Goal: Information Seeking & Learning: Understand process/instructions

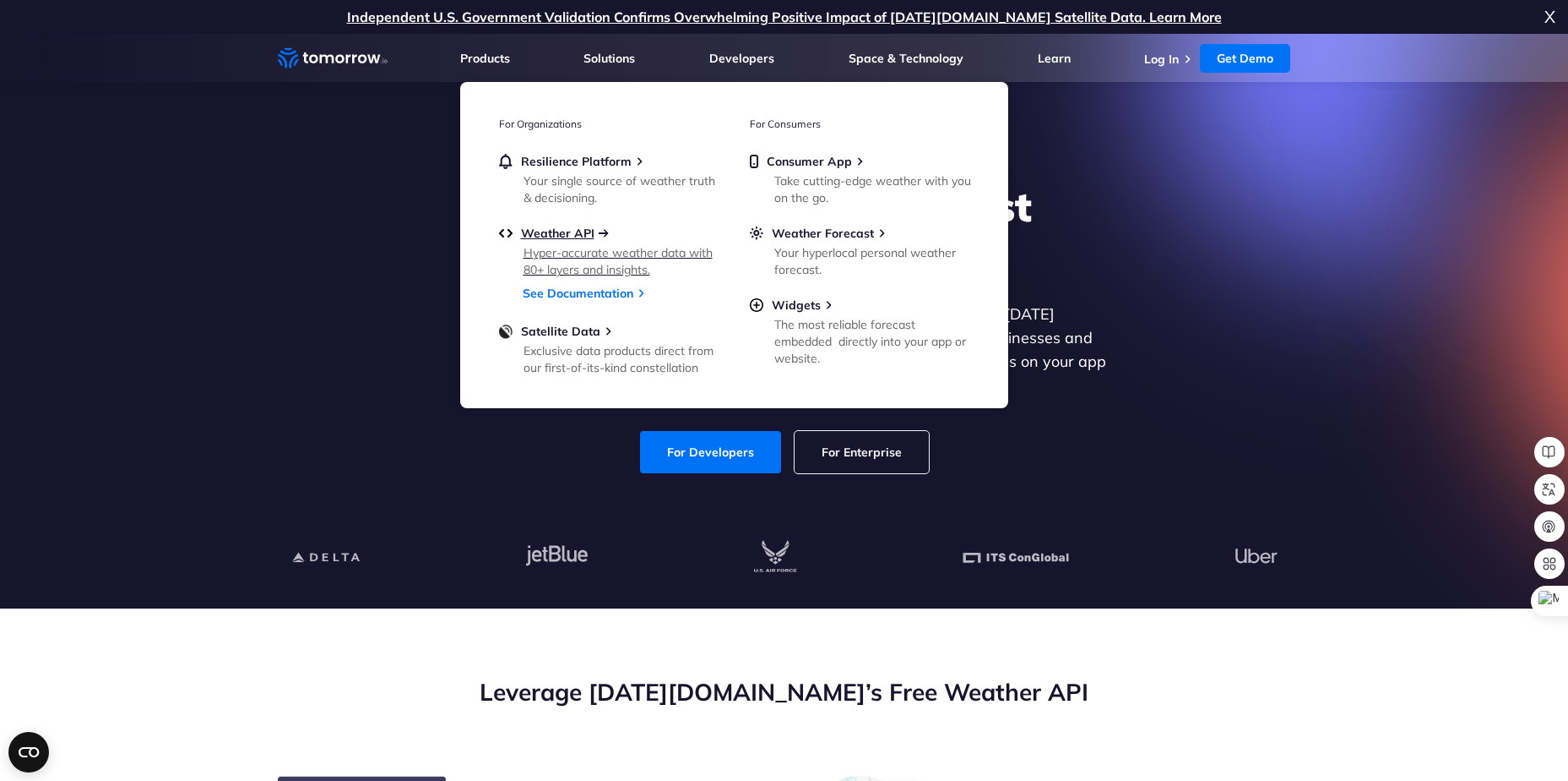
click at [555, 232] on span "Weather API" at bounding box center [558, 233] width 74 height 15
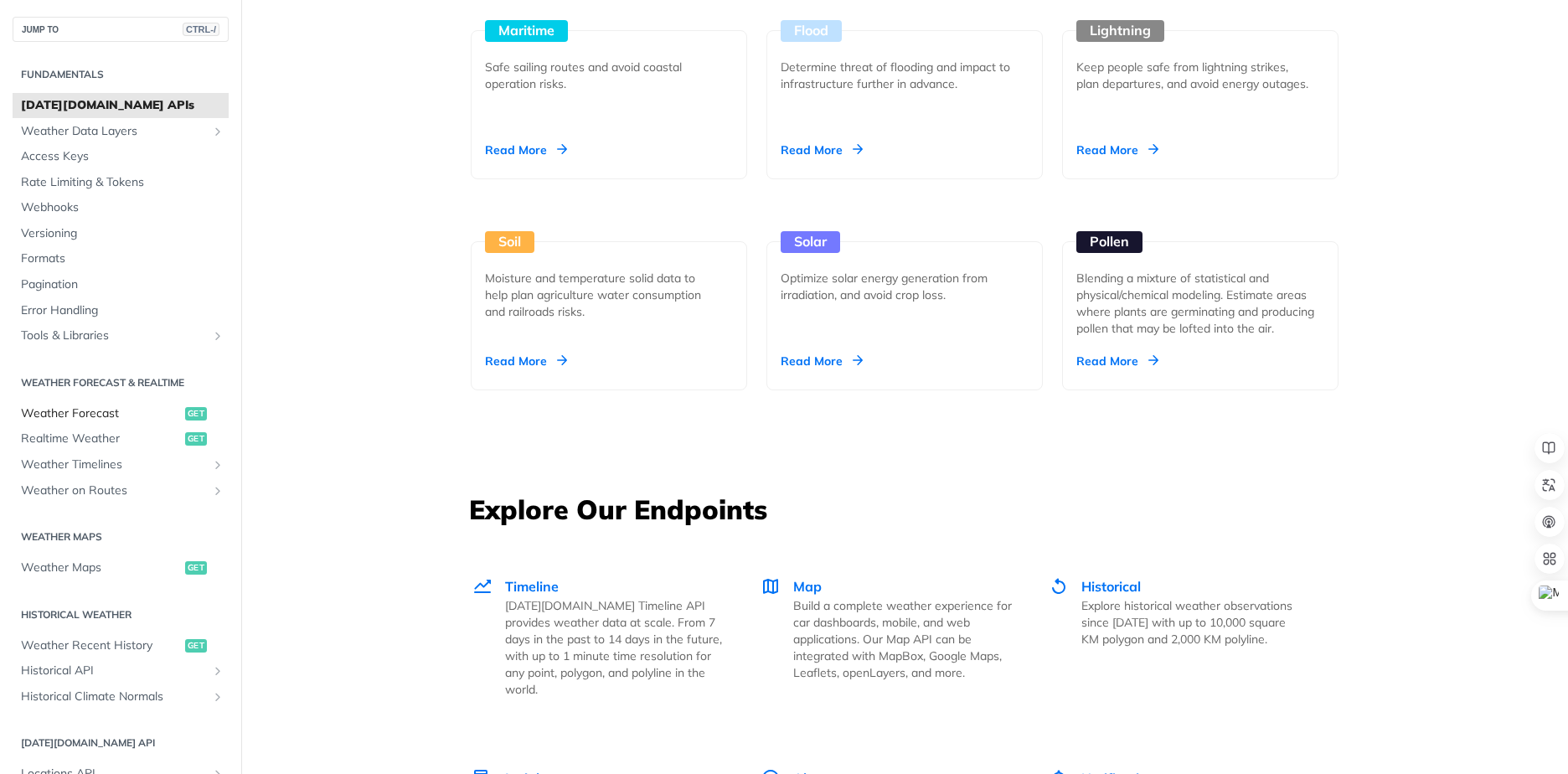
click at [74, 414] on span "Weather Forecast" at bounding box center [100, 413] width 160 height 17
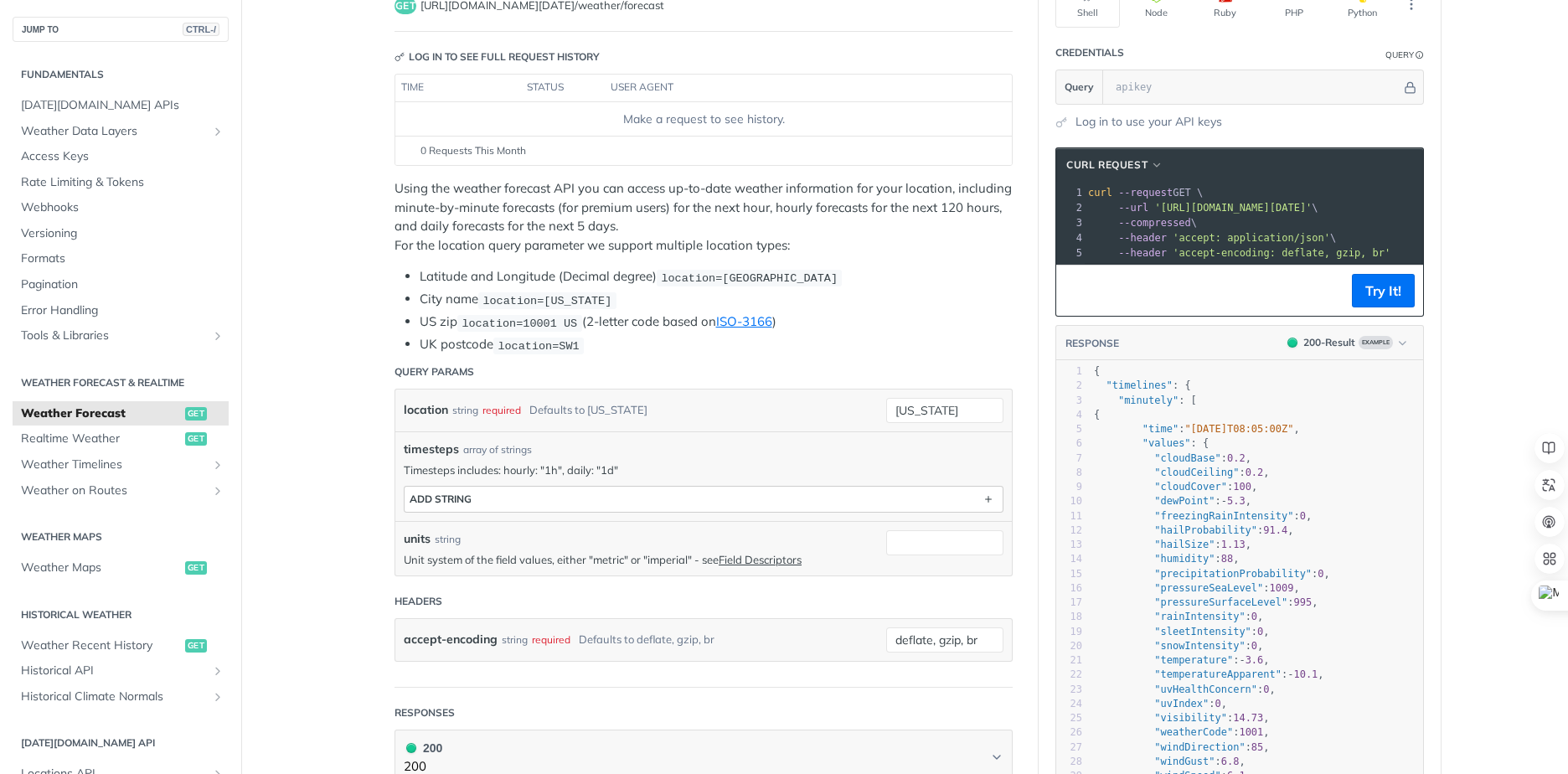
scroll to position [167, 0]
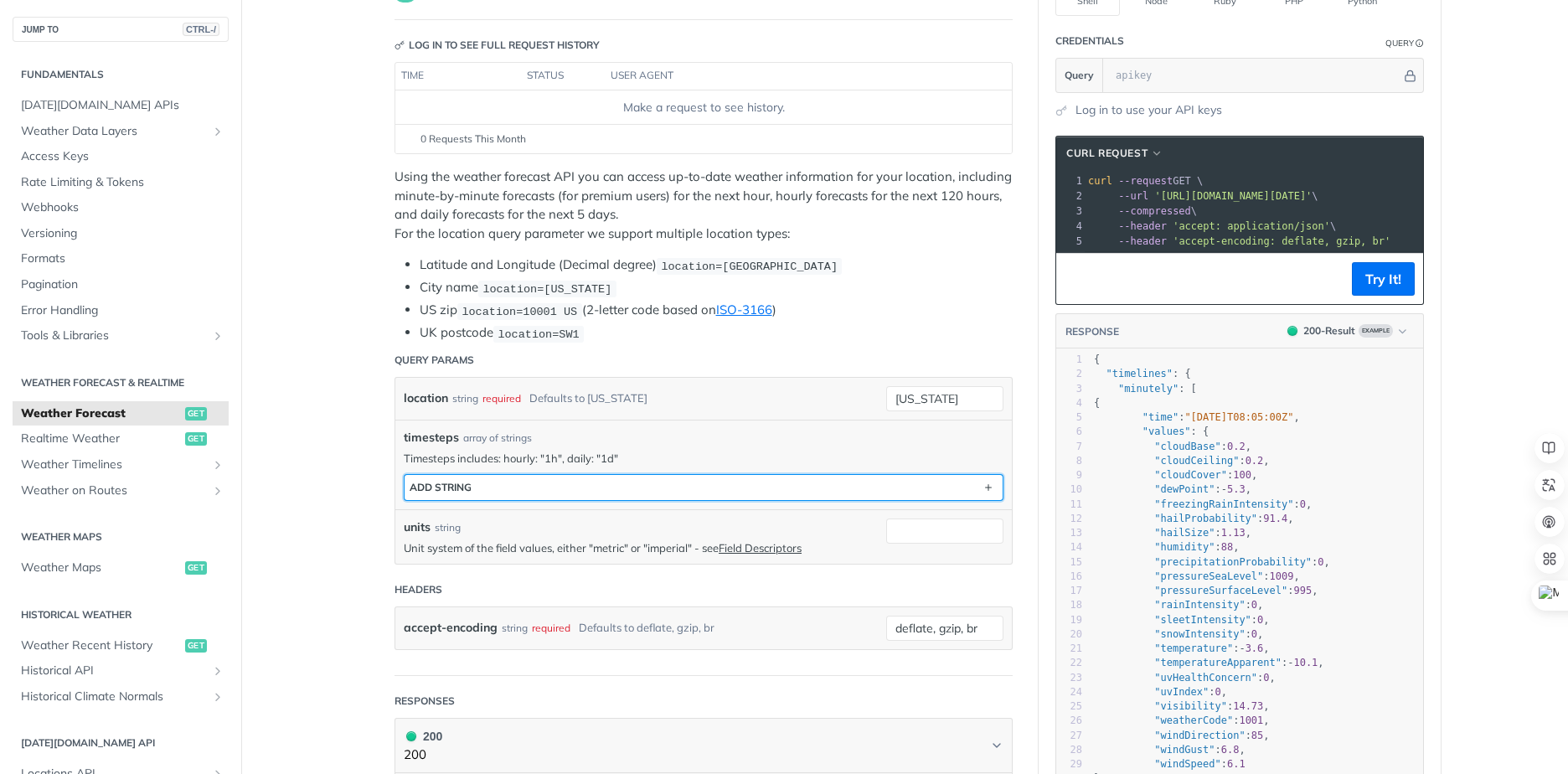
click at [510, 493] on button "ADD string" at bounding box center [703, 487] width 598 height 25
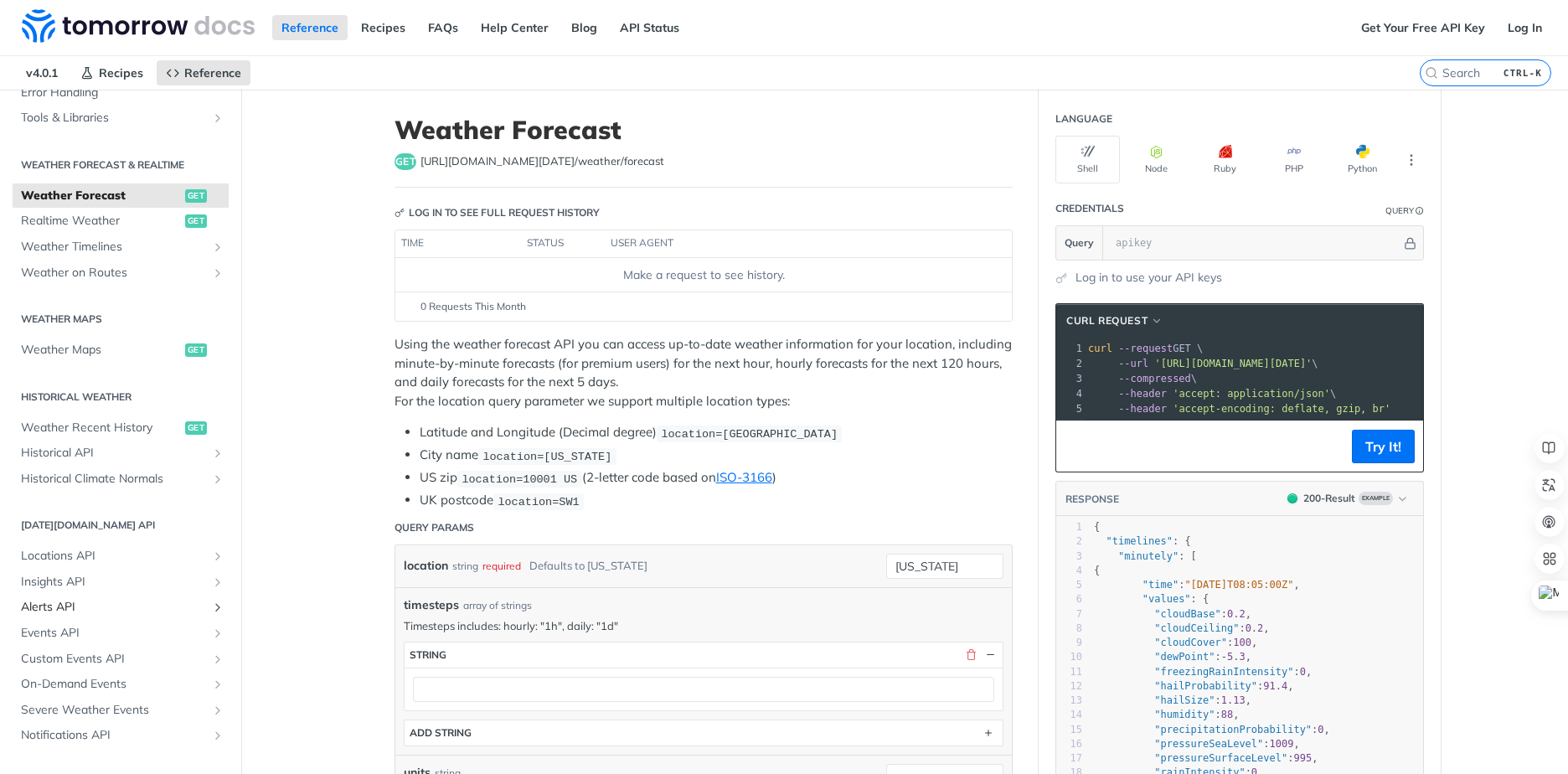
scroll to position [339, 0]
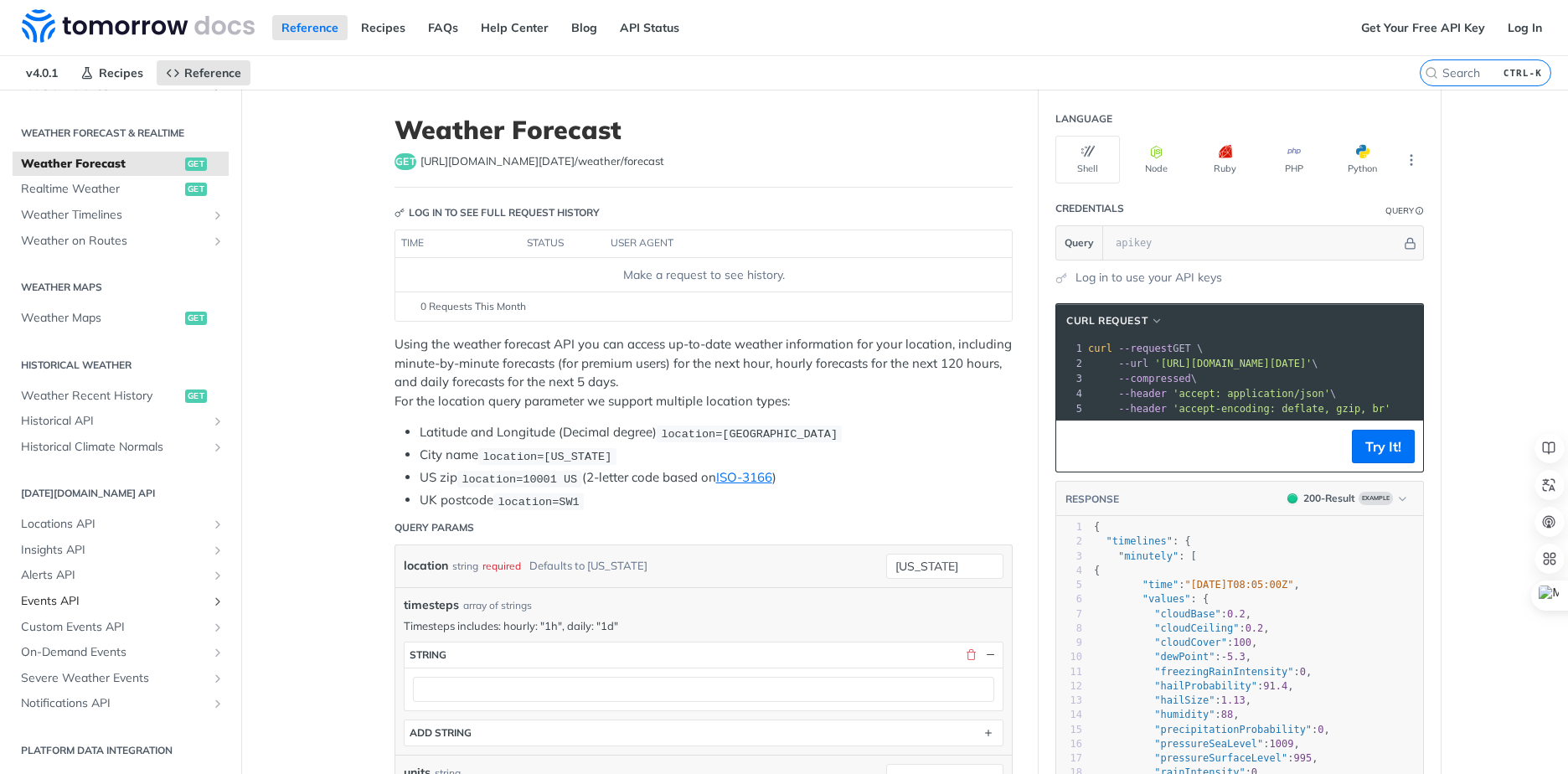
click at [52, 603] on span "Events API" at bounding box center [114, 601] width 186 height 17
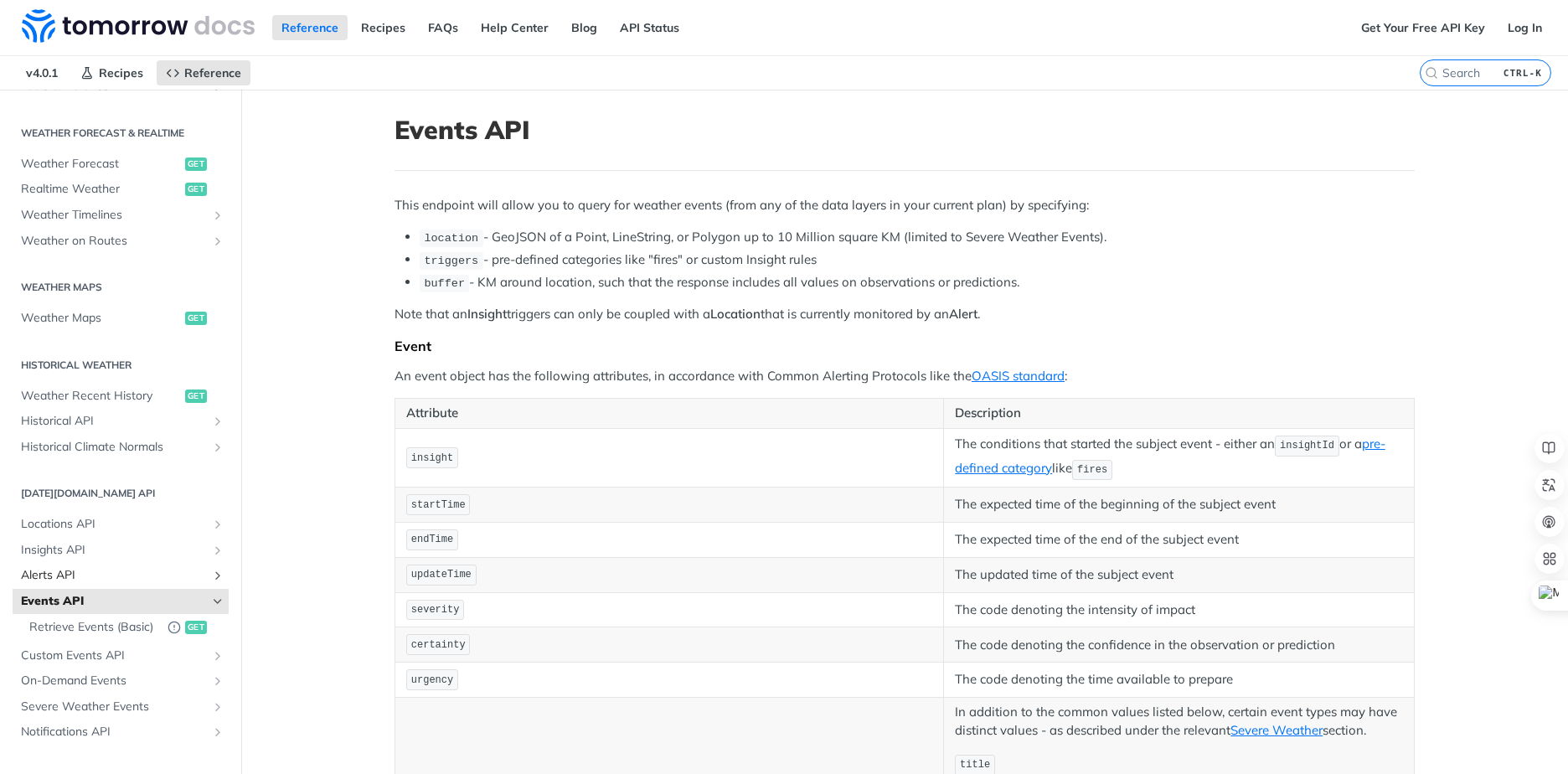
click at [67, 580] on span "Alerts API" at bounding box center [114, 575] width 186 height 17
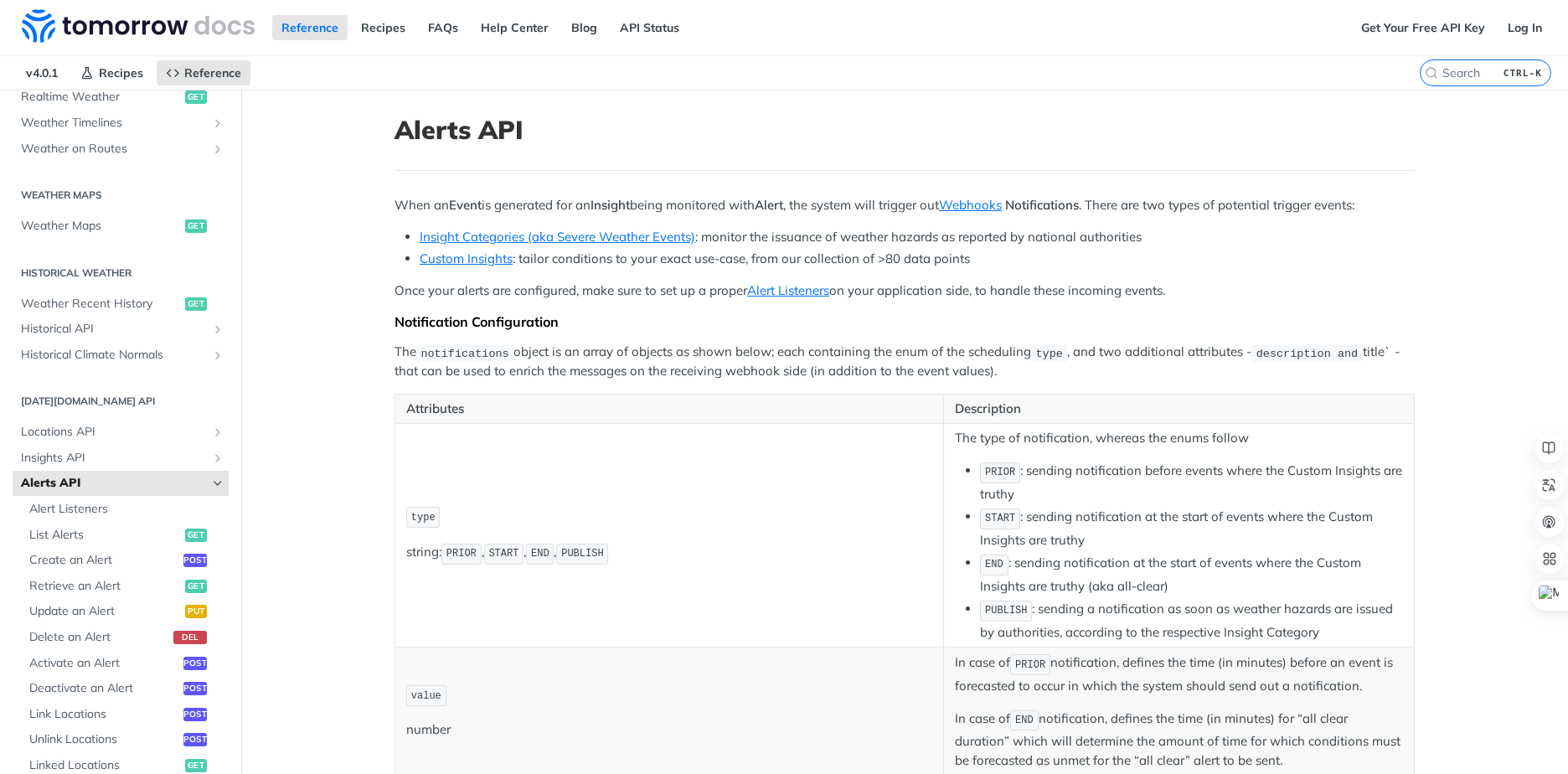
scroll to position [506, 0]
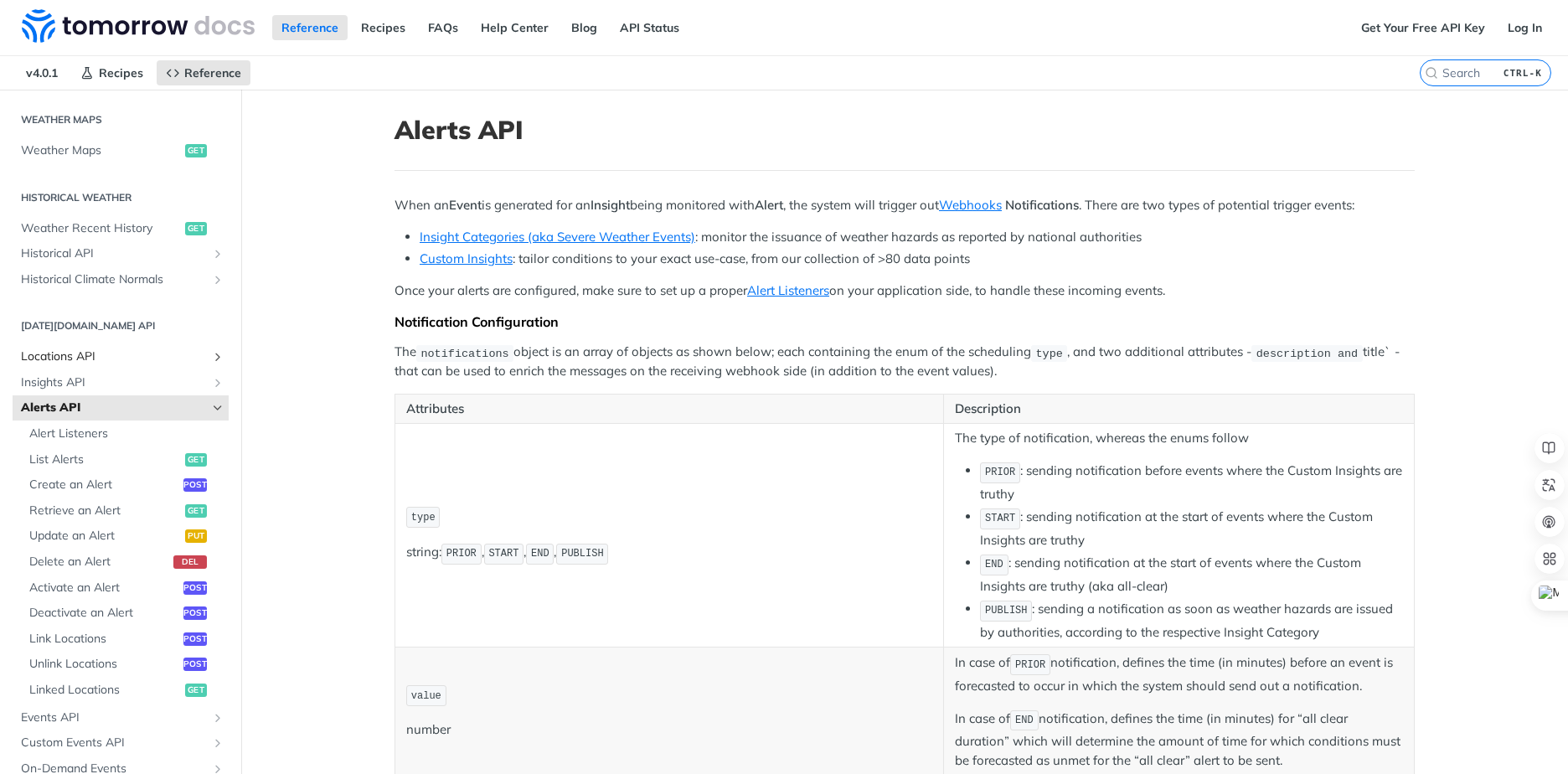
click at [62, 362] on span "Locations API" at bounding box center [114, 357] width 186 height 17
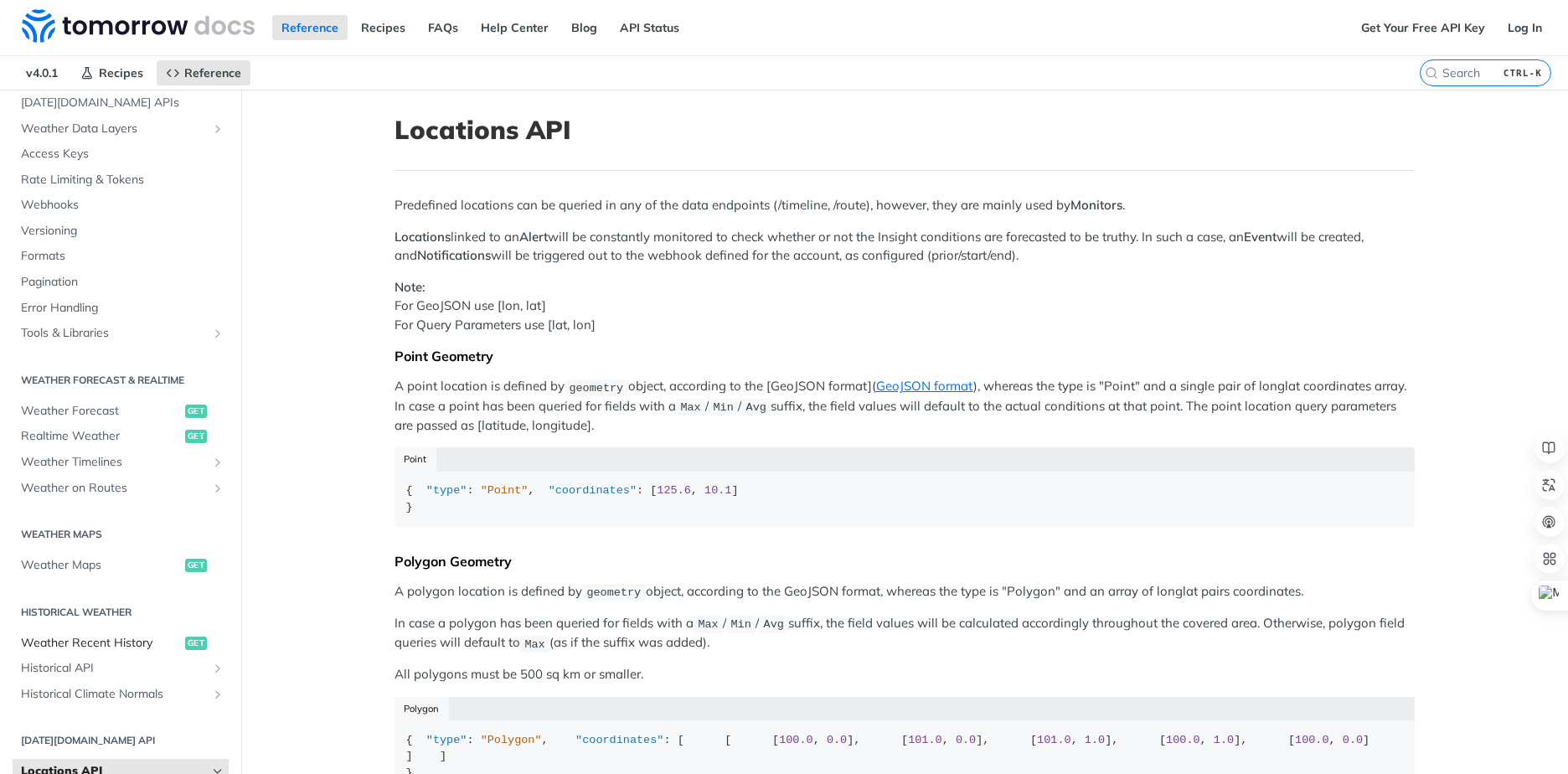
scroll to position [88, 0]
click at [122, 468] on span "Weather Timelines" at bounding box center [114, 466] width 186 height 17
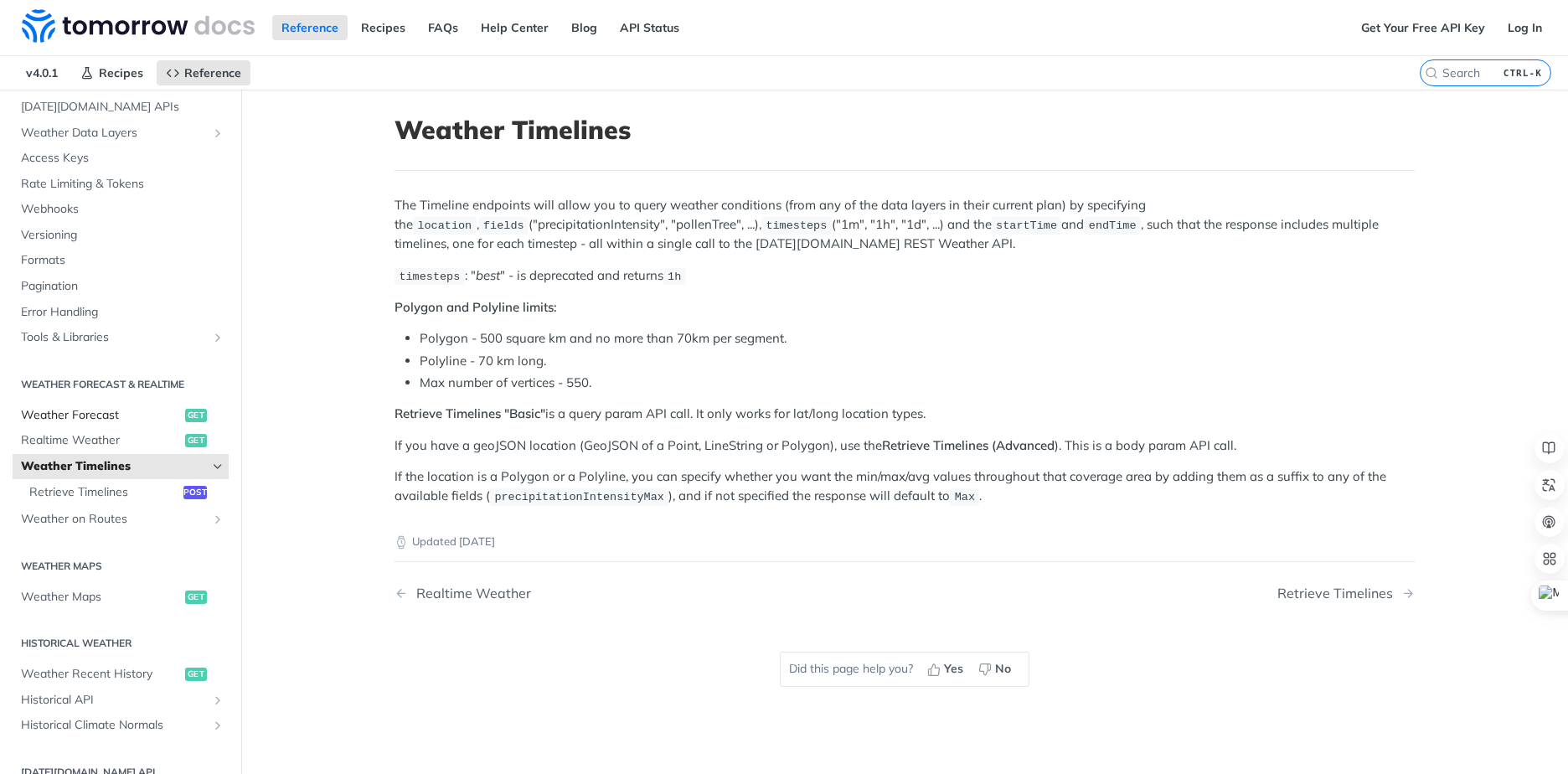
click at [100, 413] on span "Weather Forecast" at bounding box center [100, 415] width 160 height 17
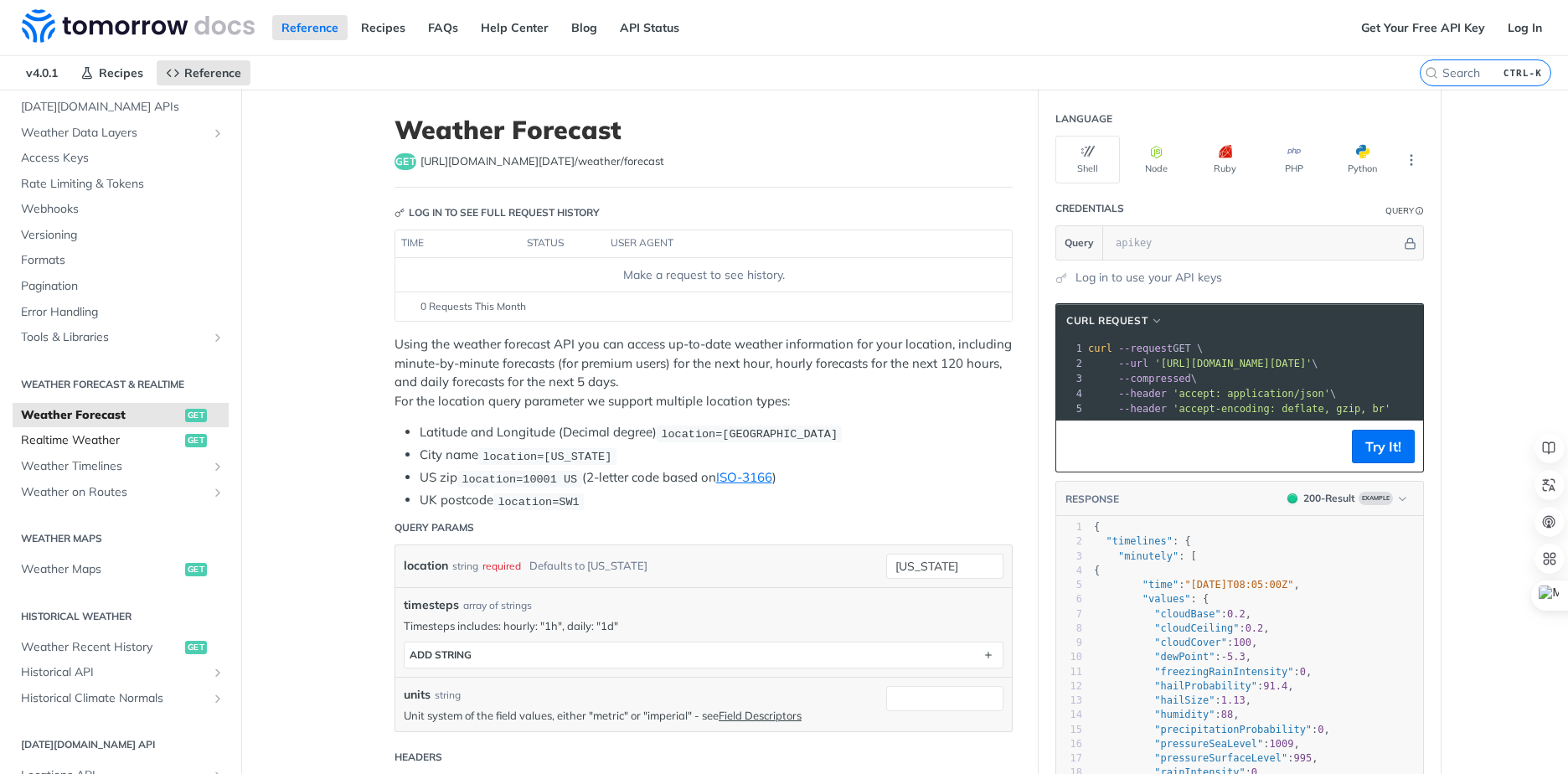
click at [99, 441] on span "Realtime Weather" at bounding box center [100, 440] width 160 height 17
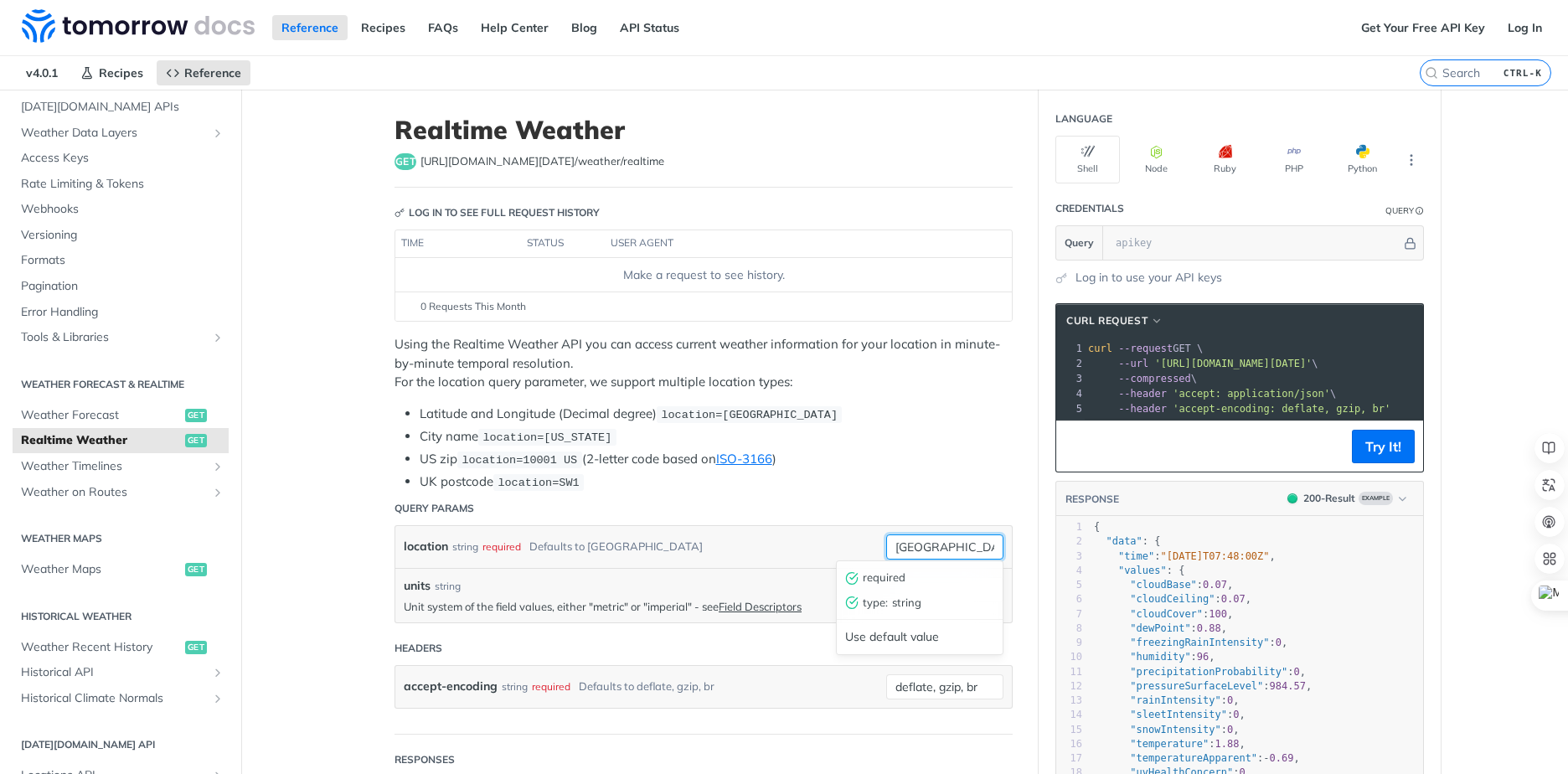
drag, startPoint x: 896, startPoint y: 540, endPoint x: 876, endPoint y: 540, distance: 20.0
click at [876, 540] on div "location string required Defaults to [GEOGRAPHIC_DATA] [GEOGRAPHIC_DATA] requir…" at bounding box center [704, 547] width 616 height 42
type input "[GEOGRAPHIC_DATA]"
click at [947, 581] on input "units" at bounding box center [945, 589] width 117 height 25
click at [904, 619] on span "string" at bounding box center [943, 620] width 102 height 17
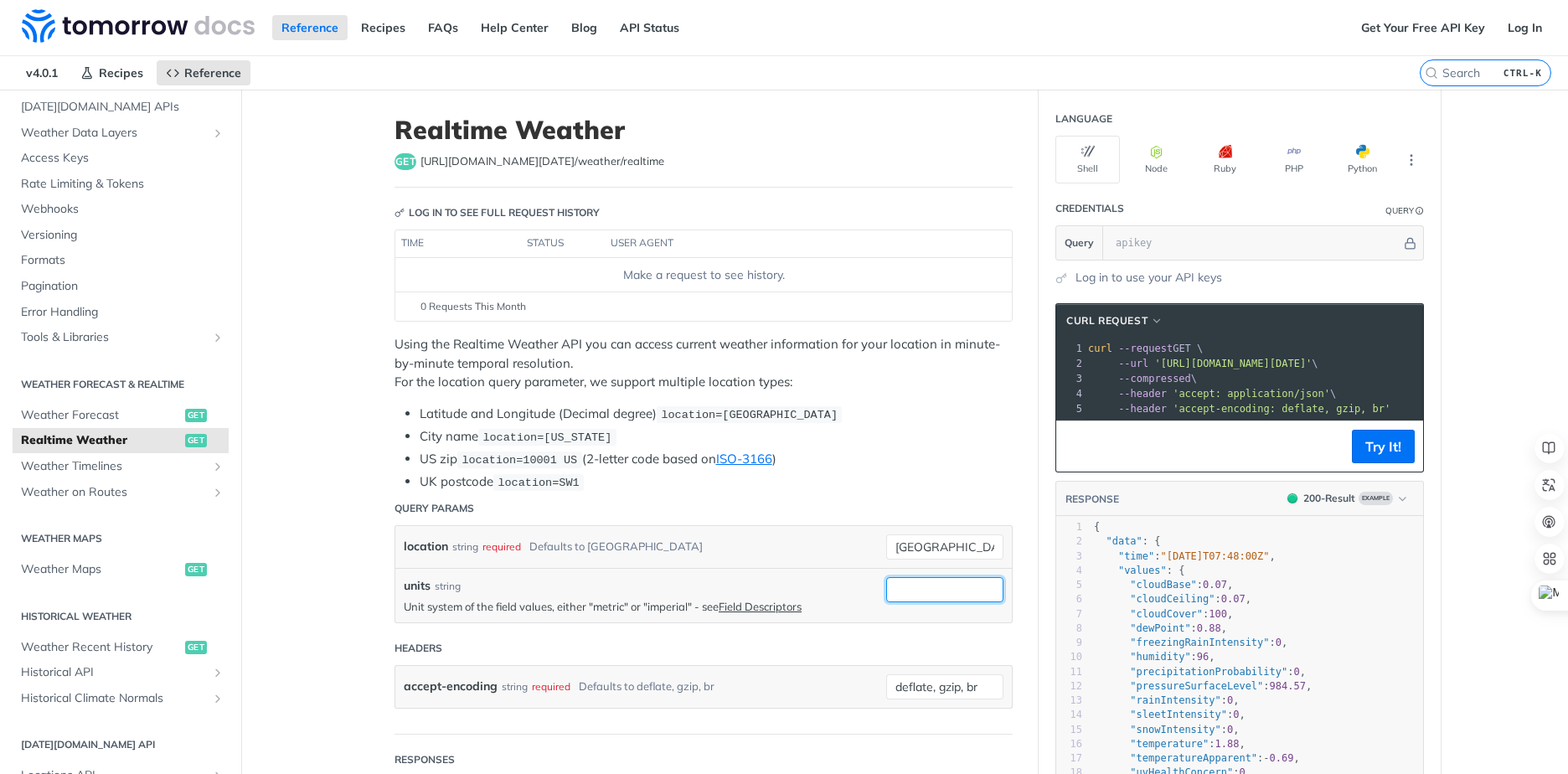
click at [929, 583] on input "units" at bounding box center [945, 589] width 117 height 25
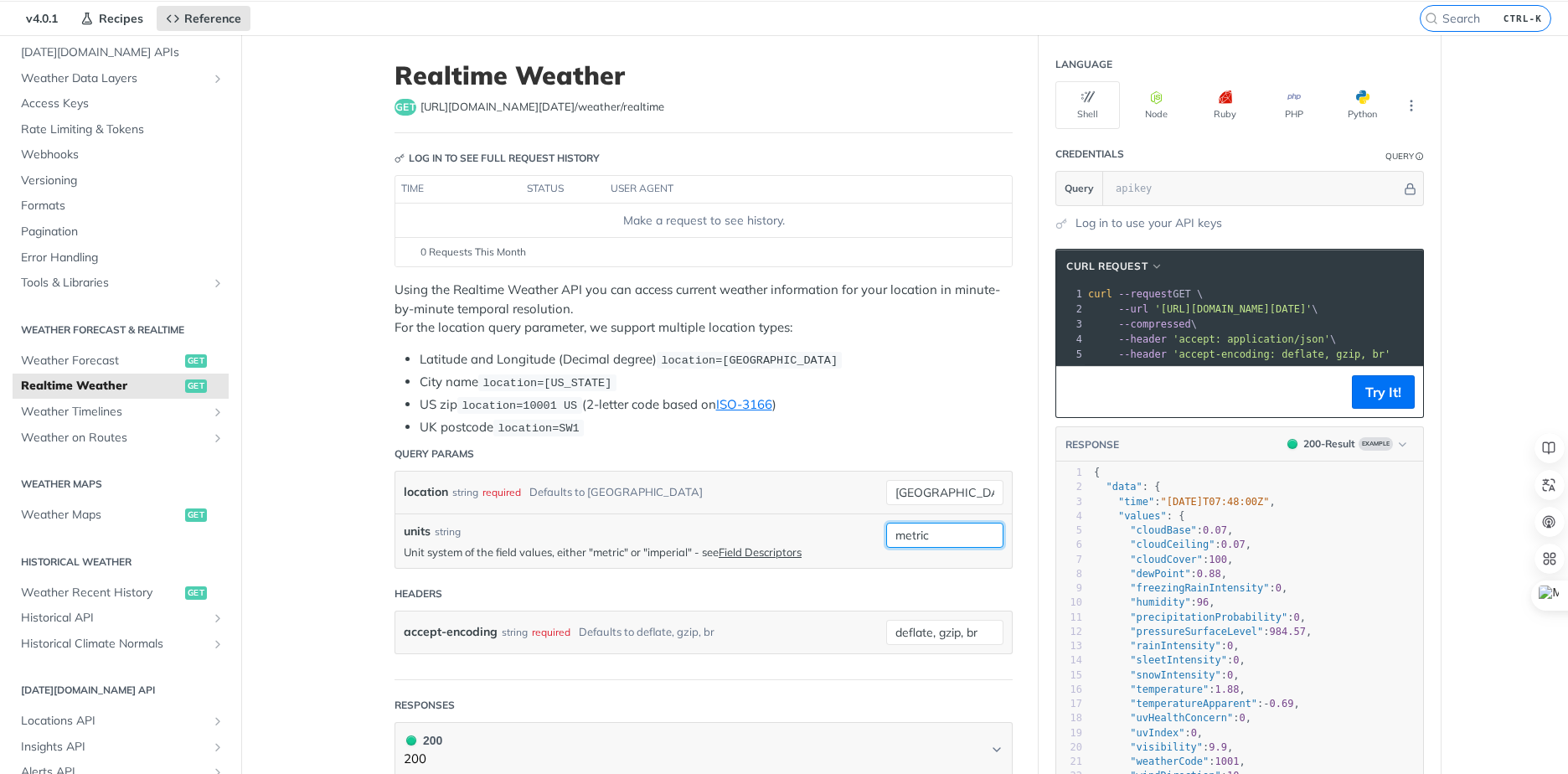
scroll to position [84, 0]
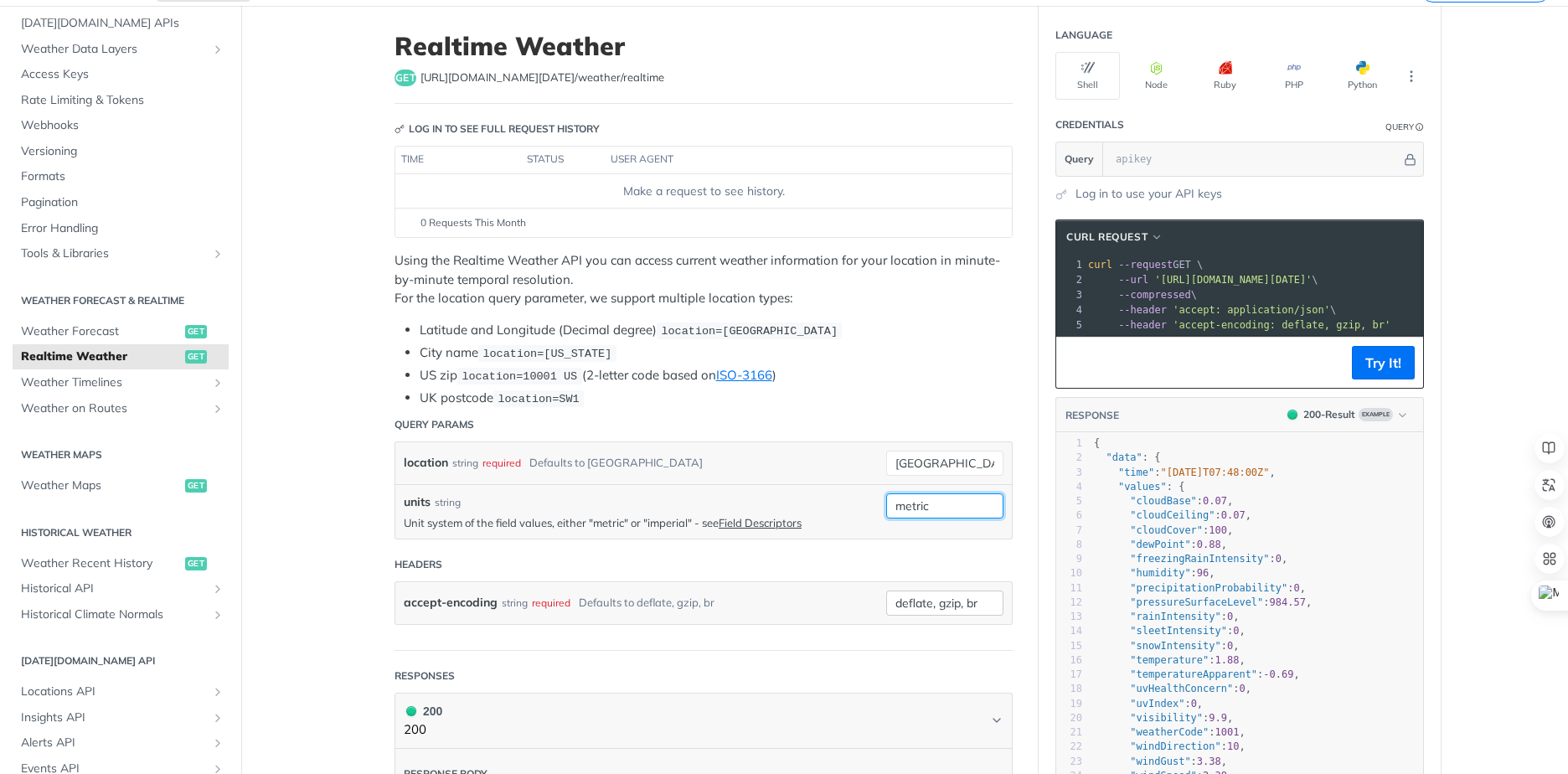
type input "metric"
click at [932, 602] on input "deflate, gzip, br" at bounding box center [945, 603] width 117 height 25
click at [857, 698] on div "Use default value" at bounding box center [919, 693] width 166 height 26
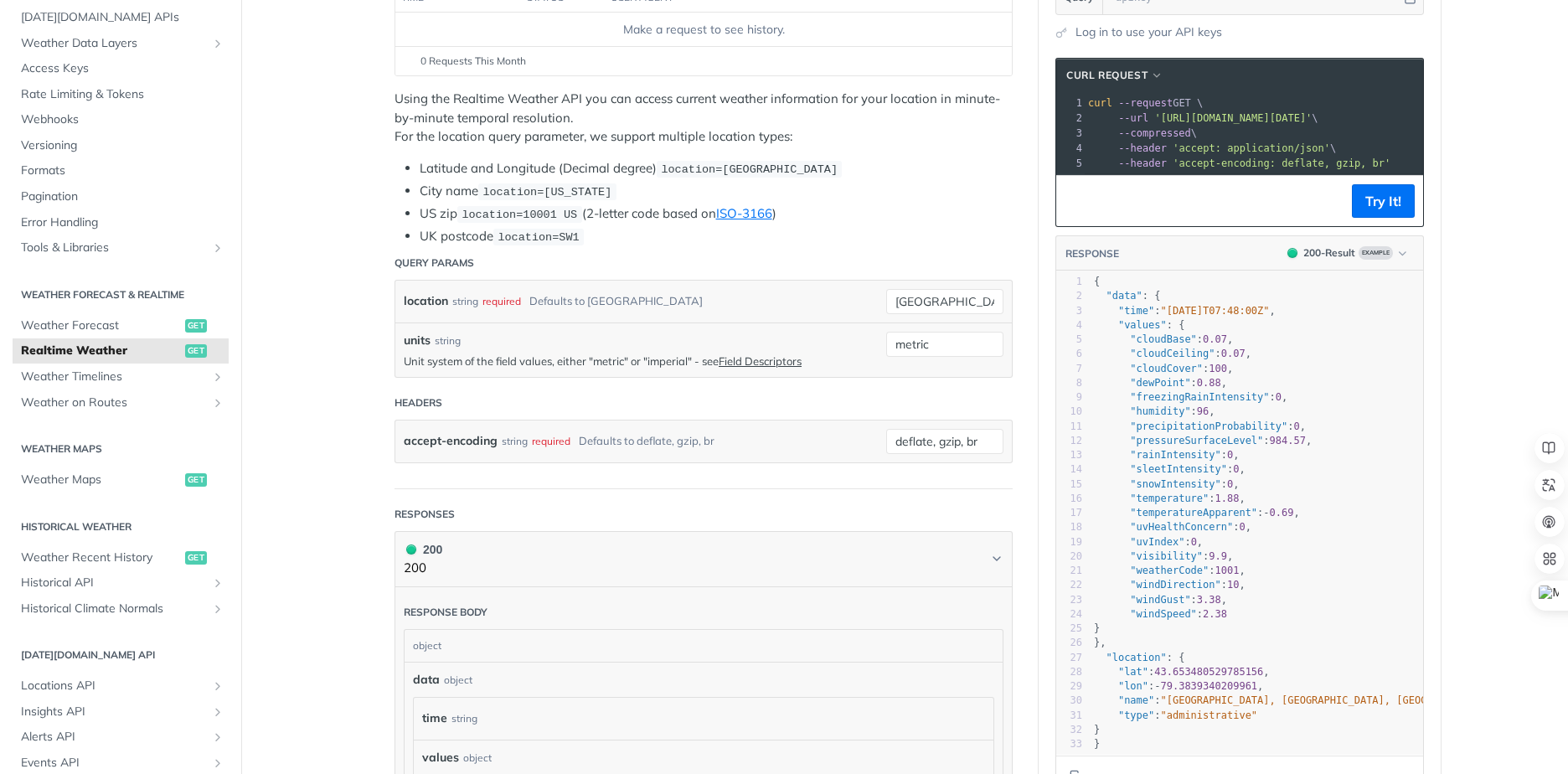
scroll to position [252, 0]
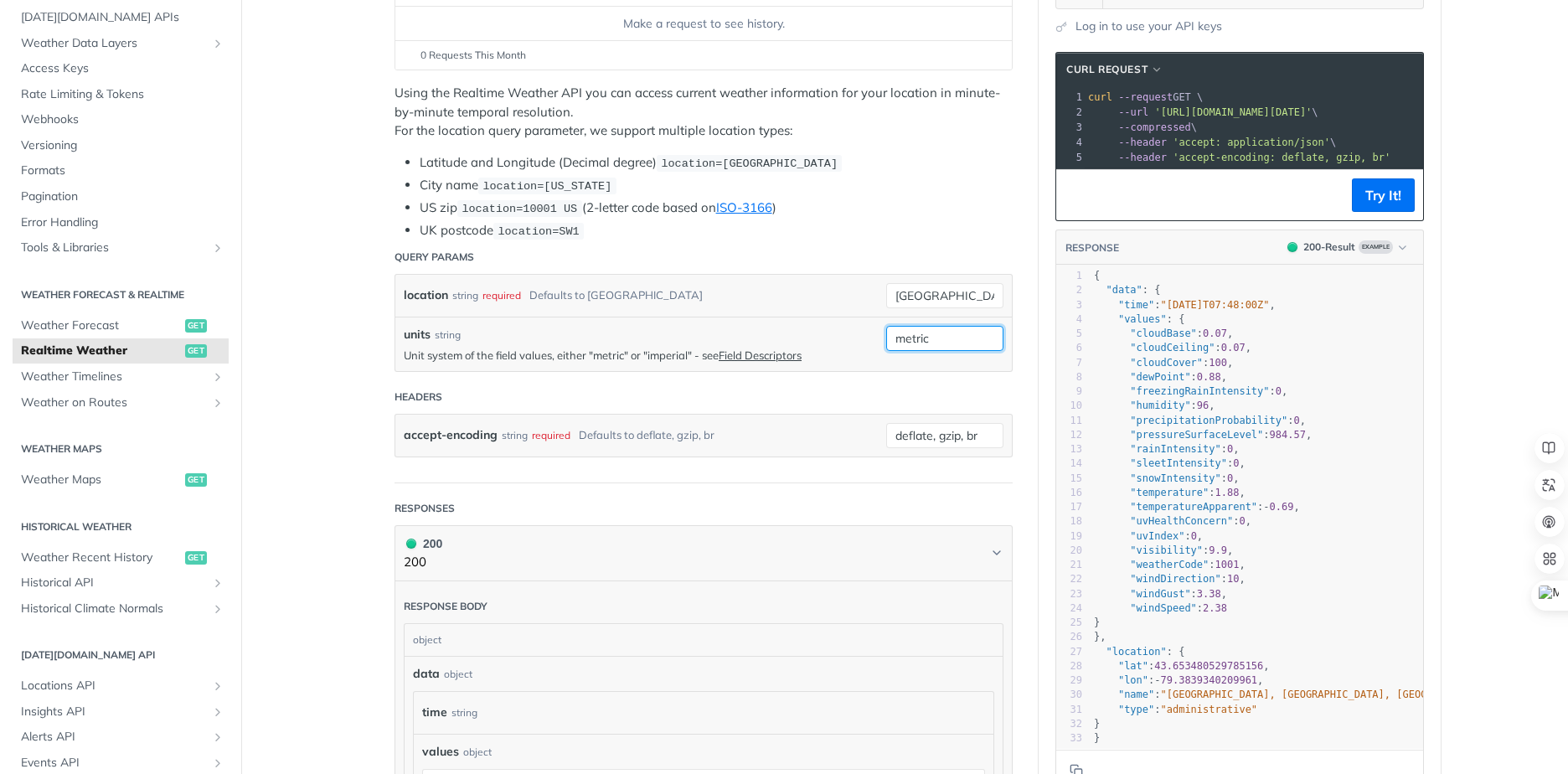
click at [955, 327] on input "metric" at bounding box center [945, 338] width 117 height 25
click at [895, 371] on span "string" at bounding box center [943, 369] width 102 height 17
click at [949, 289] on input "[GEOGRAPHIC_DATA]" at bounding box center [945, 295] width 117 height 25
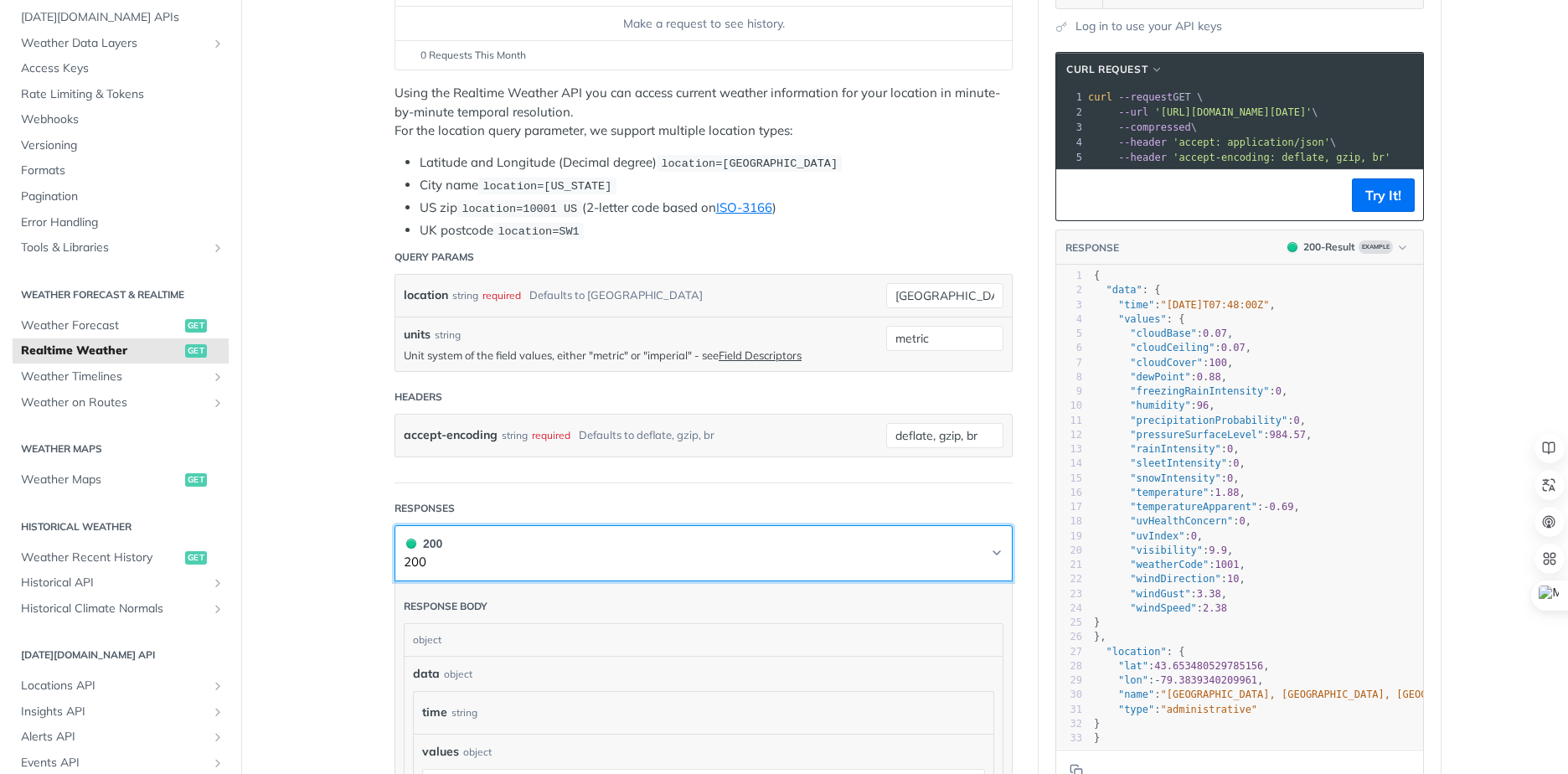
click at [748, 534] on button "200 200" at bounding box center [703, 553] width 600 height 38
click at [753, 544] on button "200 200" at bounding box center [703, 553] width 600 height 38
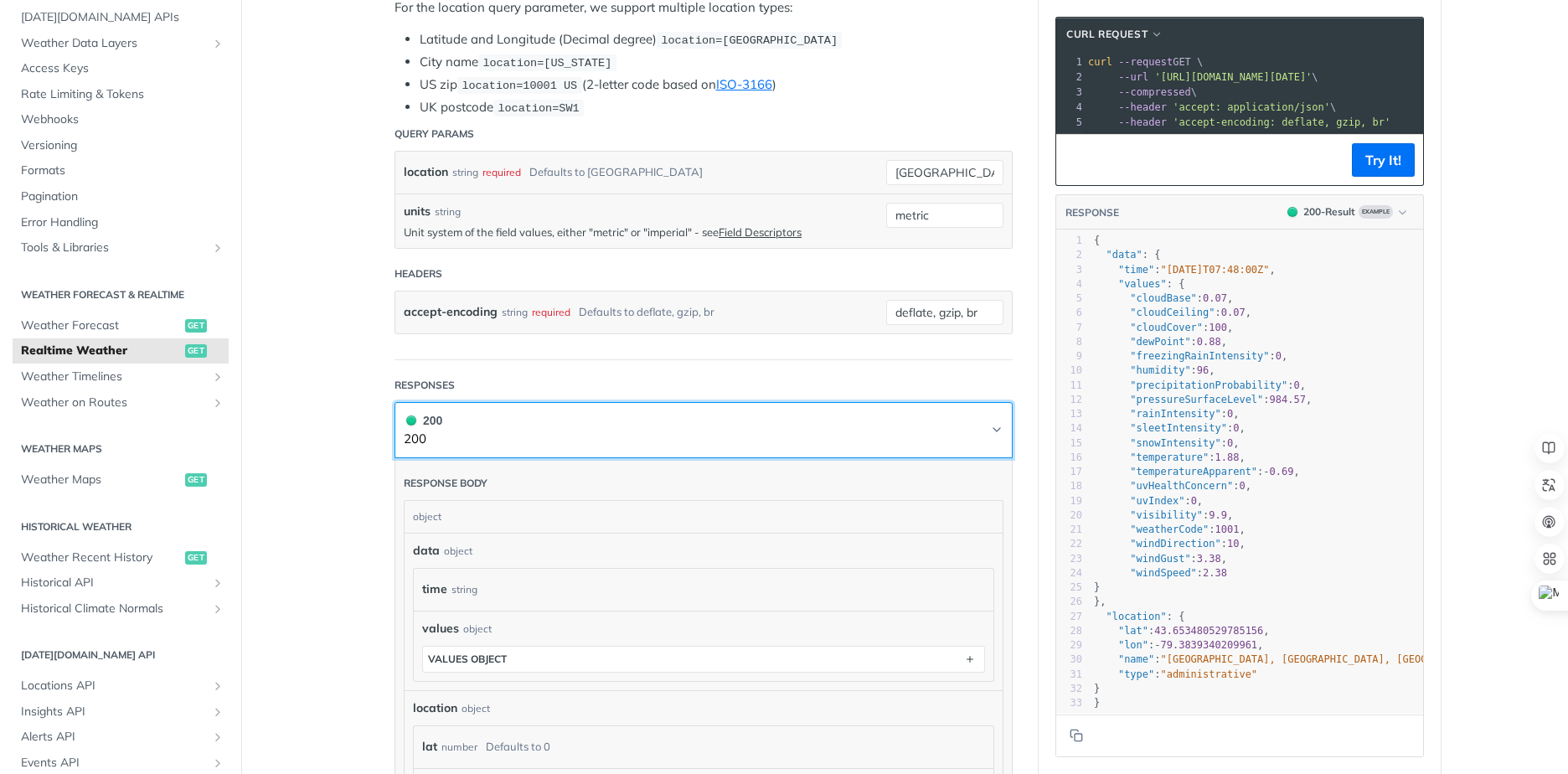
scroll to position [419, 0]
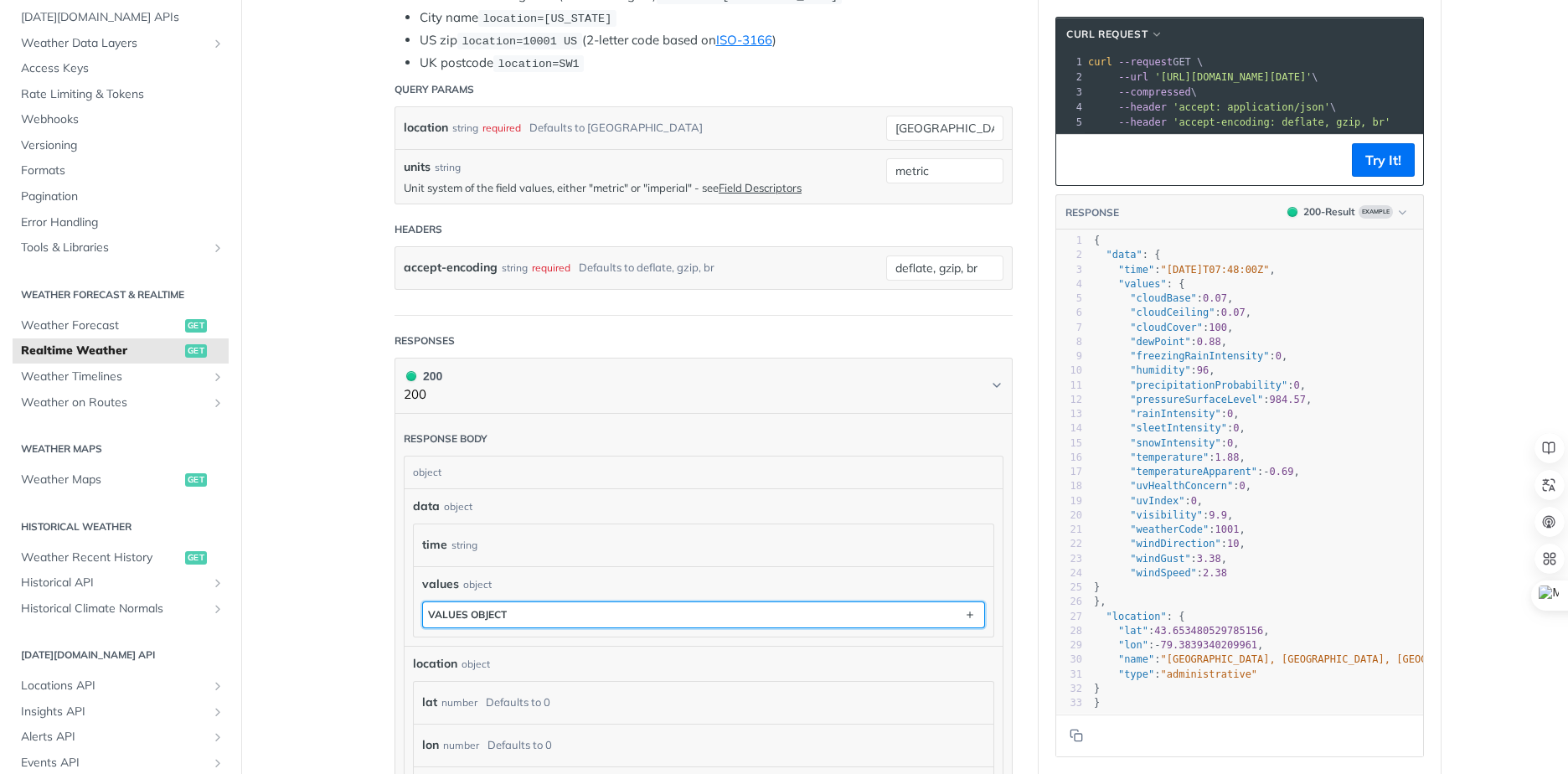
click at [820, 606] on button "values object" at bounding box center [704, 614] width 561 height 25
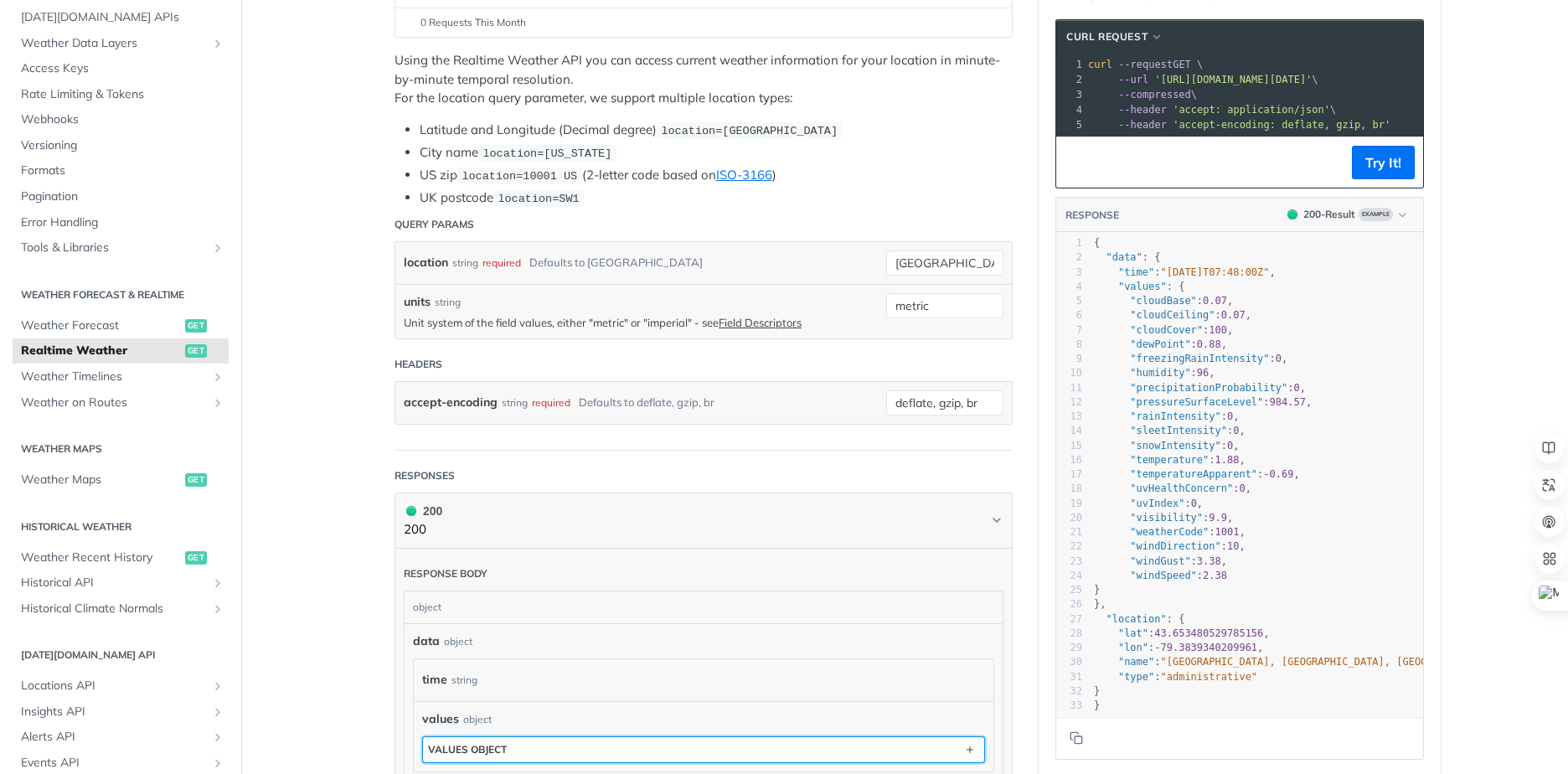
scroll to position [0, 0]
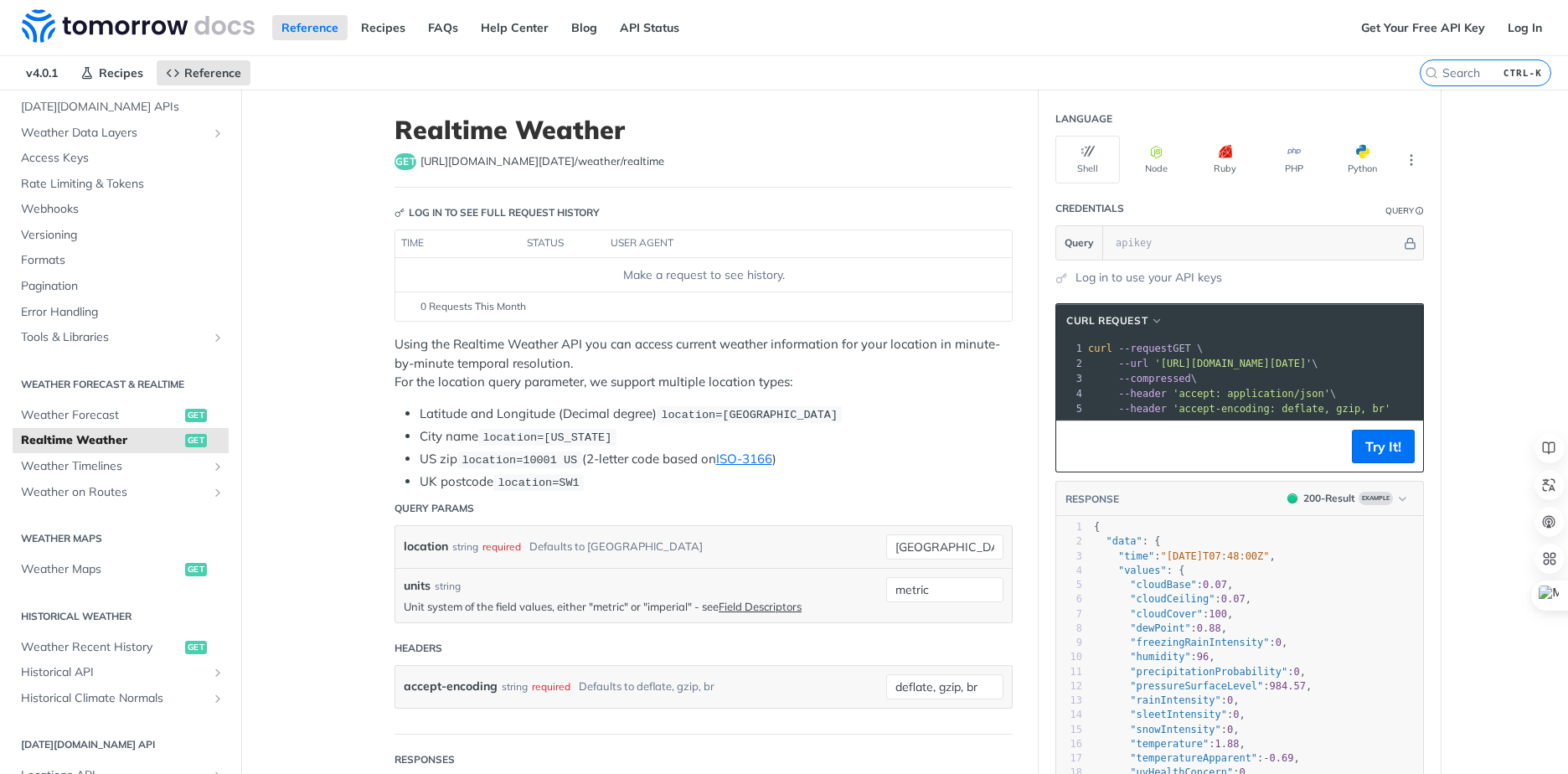
click at [506, 443] on code "location=[US_STATE]" at bounding box center [547, 437] width 138 height 17
click at [515, 439] on span "location=[US_STATE]" at bounding box center [547, 437] width 129 height 13
click at [939, 543] on input "[GEOGRAPHIC_DATA]" at bounding box center [945, 546] width 117 height 25
drag, startPoint x: 898, startPoint y: 548, endPoint x: 885, endPoint y: 548, distance: 13.0
click at [886, 548] on input "[GEOGRAPHIC_DATA]" at bounding box center [945, 546] width 117 height 25
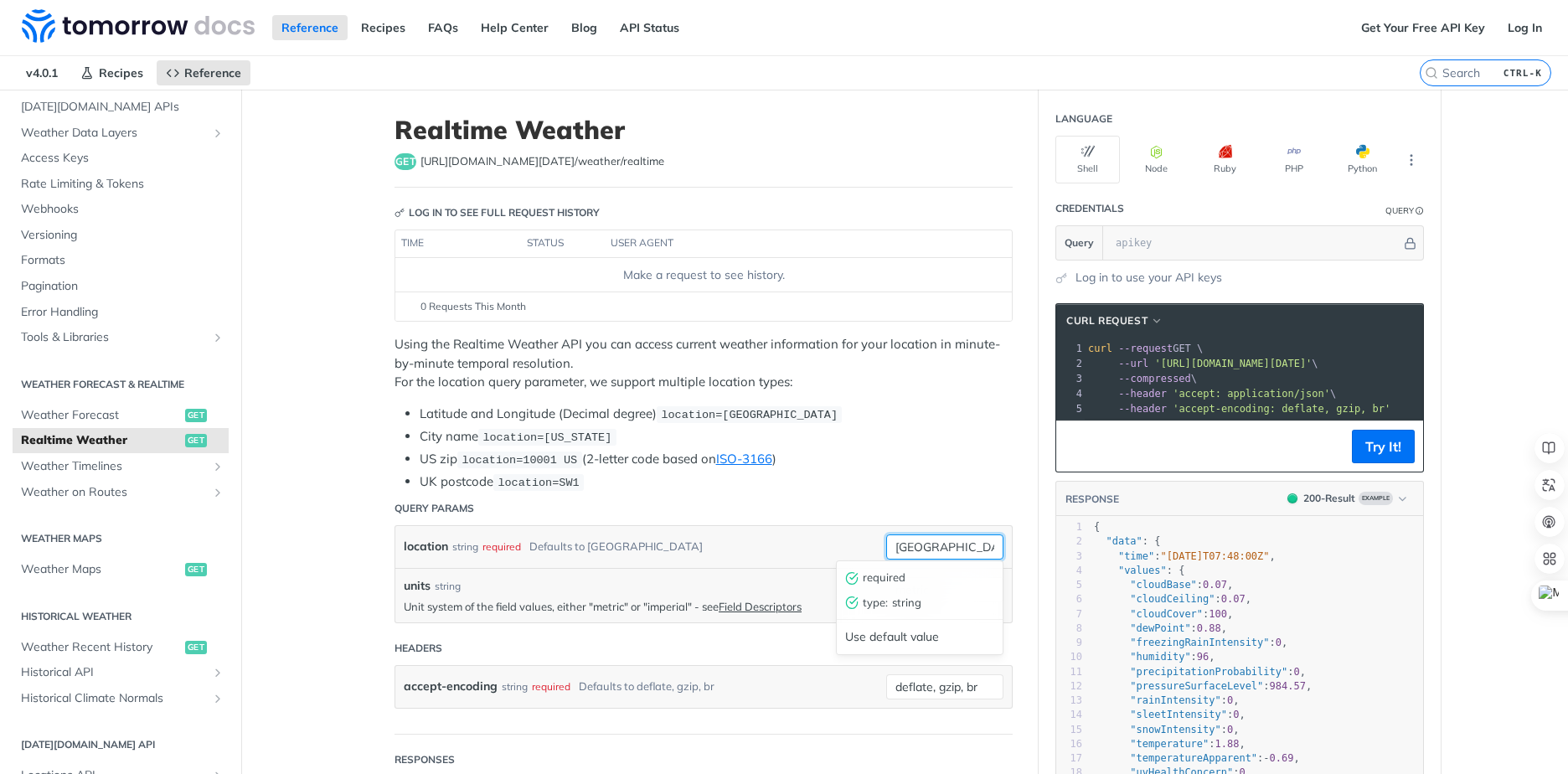
drag, startPoint x: 963, startPoint y: 546, endPoint x: 846, endPoint y: 537, distance: 117.3
click at [846, 537] on div "location string required Defaults to [GEOGRAPHIC_DATA] [GEOGRAPHIC_DATA] requir…" at bounding box center [704, 547] width 616 height 42
type input "BLQ"
click at [911, 585] on input "metric" at bounding box center [945, 589] width 117 height 25
click at [940, 545] on input "BLQ" at bounding box center [945, 546] width 117 height 25
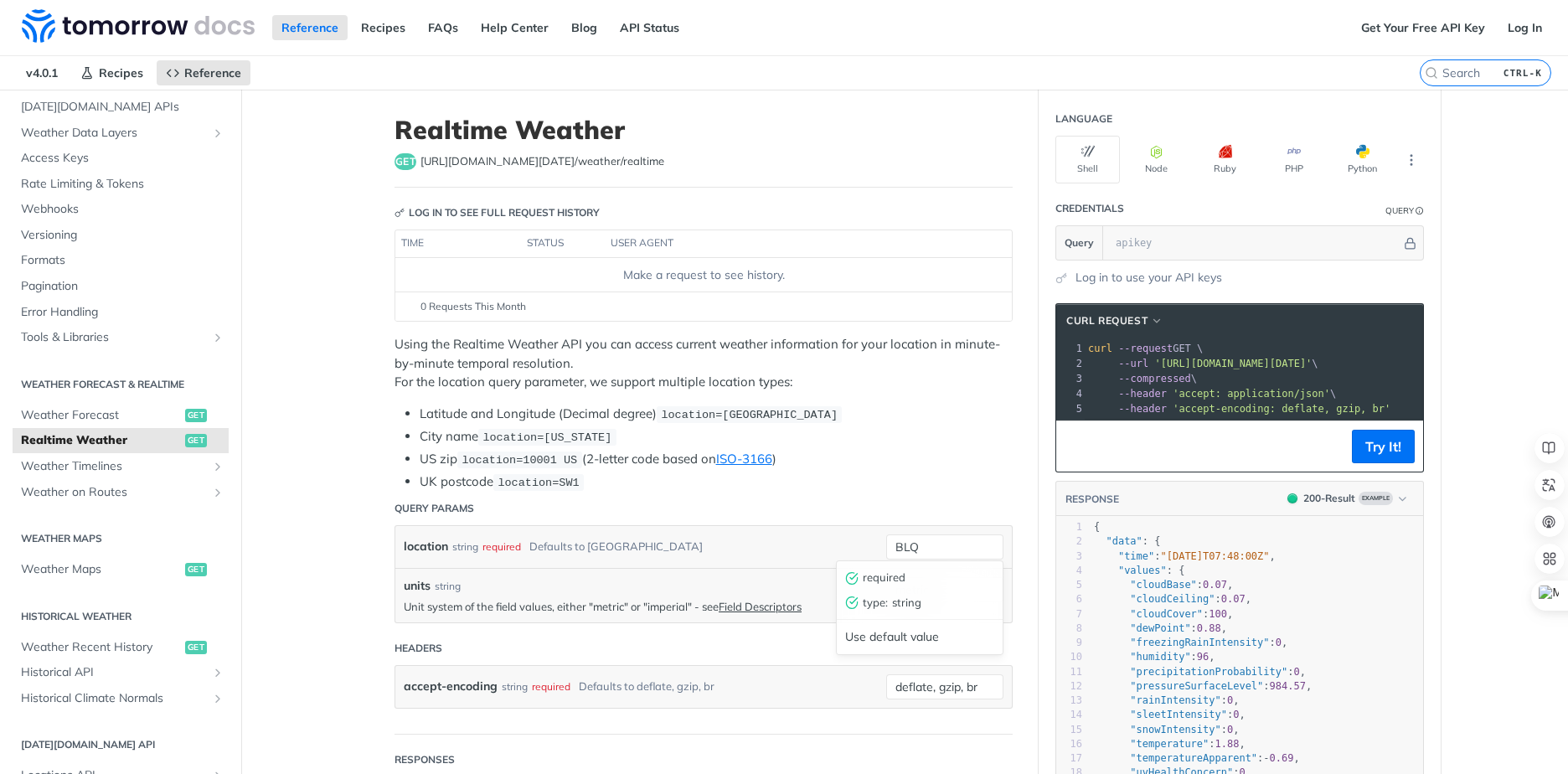
click at [800, 542] on div "location string required Defaults to [GEOGRAPHIC_DATA]" at bounding box center [640, 546] width 474 height 25
click at [933, 679] on input "deflate, gzip, br" at bounding box center [945, 686] width 117 height 25
click at [800, 677] on div "accept-encoding string required Defaults to deflate, gzip, br" at bounding box center [640, 686] width 474 height 25
click at [1169, 246] on input "text" at bounding box center [1254, 243] width 294 height 34
click at [1404, 252] on div at bounding box center [1263, 243] width 311 height 34
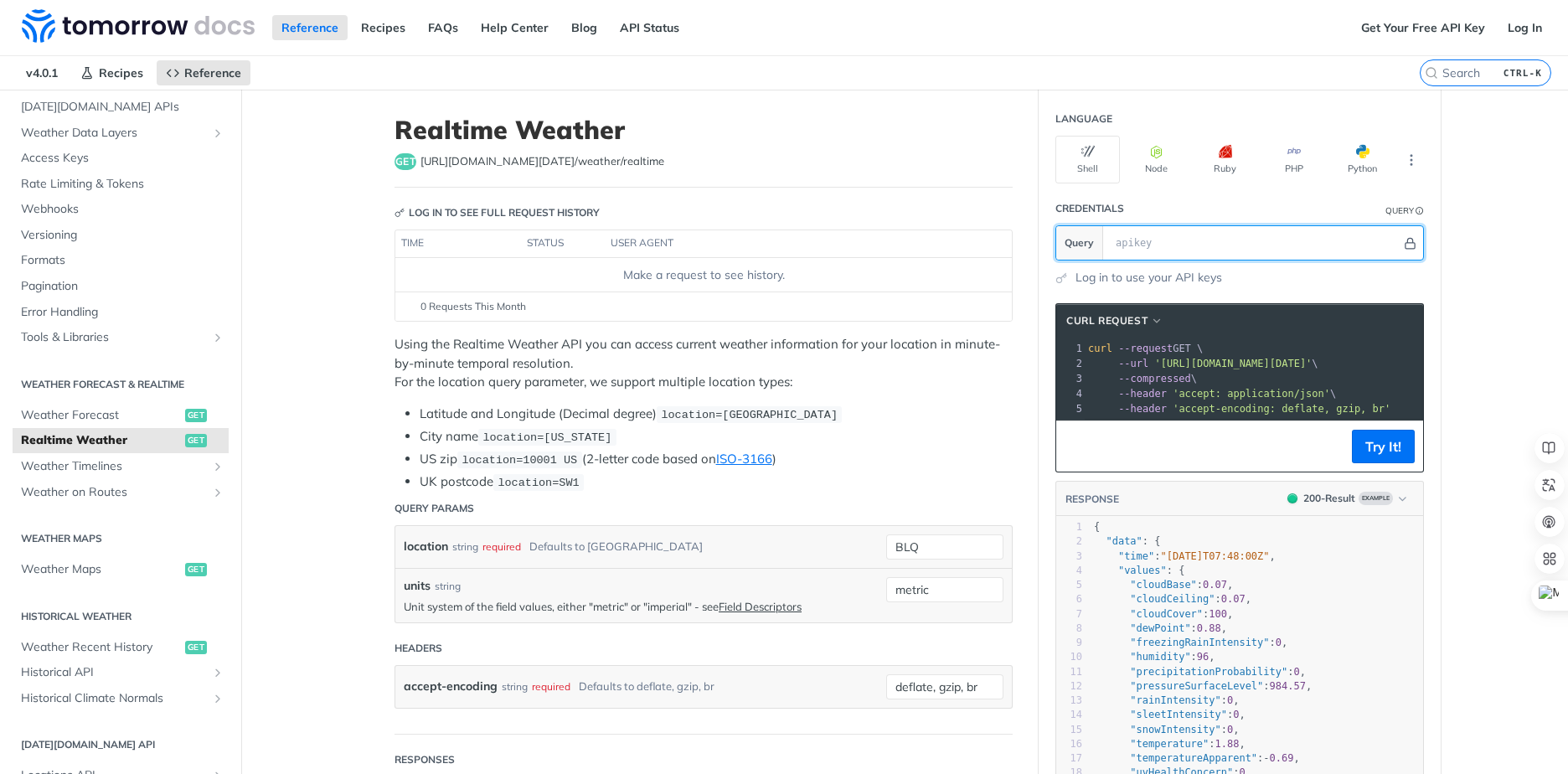
click at [1405, 248] on icon "Hide" at bounding box center [1409, 243] width 9 height 11
click at [1410, 164] on icon "More ellipsis" at bounding box center [1410, 160] width 15 height 15
click at [838, 463] on li "US zip location=10001 [GEOGRAPHIC_DATA] (2-letter code based on ISO-3166 )" at bounding box center [716, 459] width 593 height 19
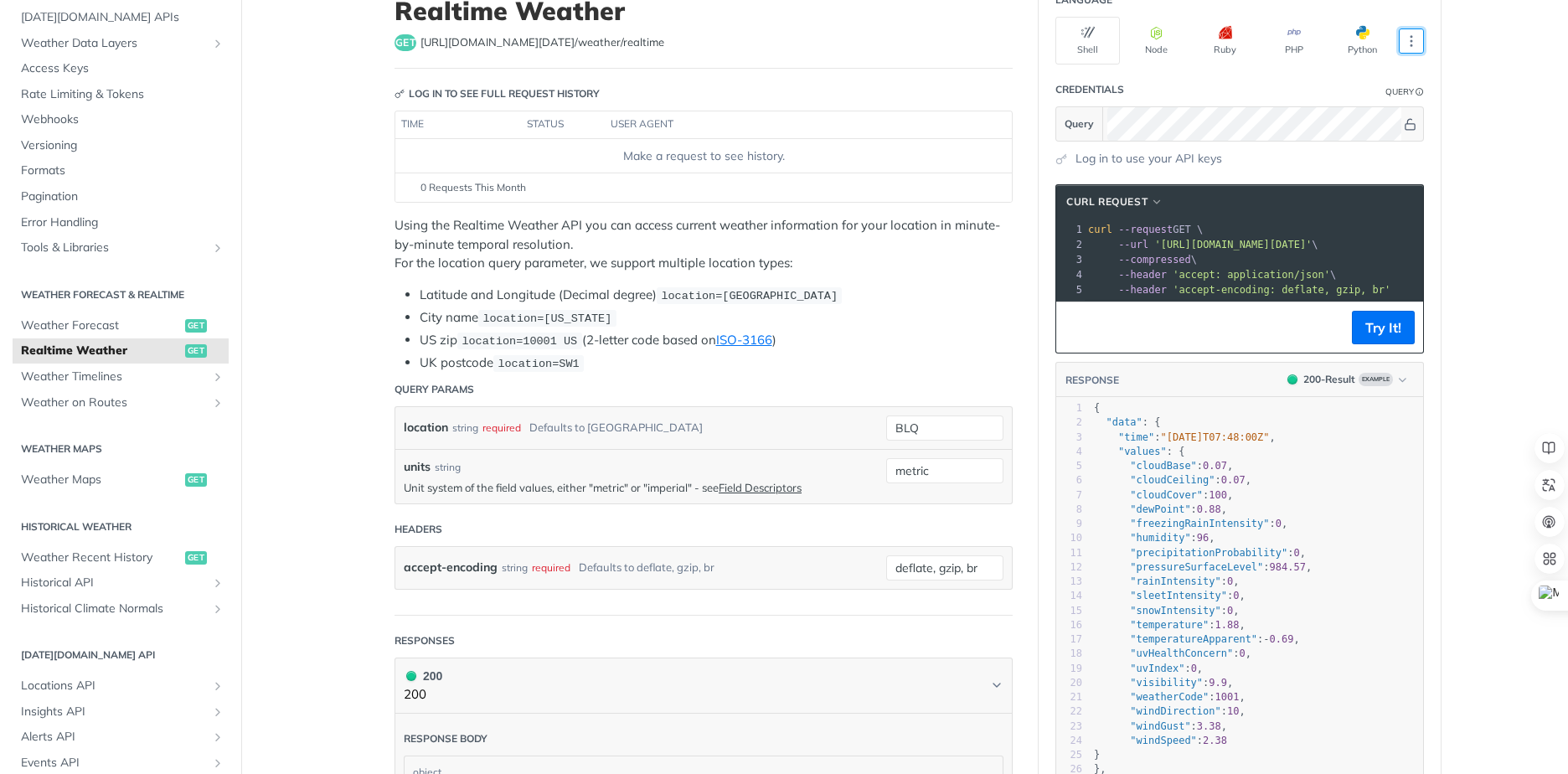
scroll to position [167, 0]
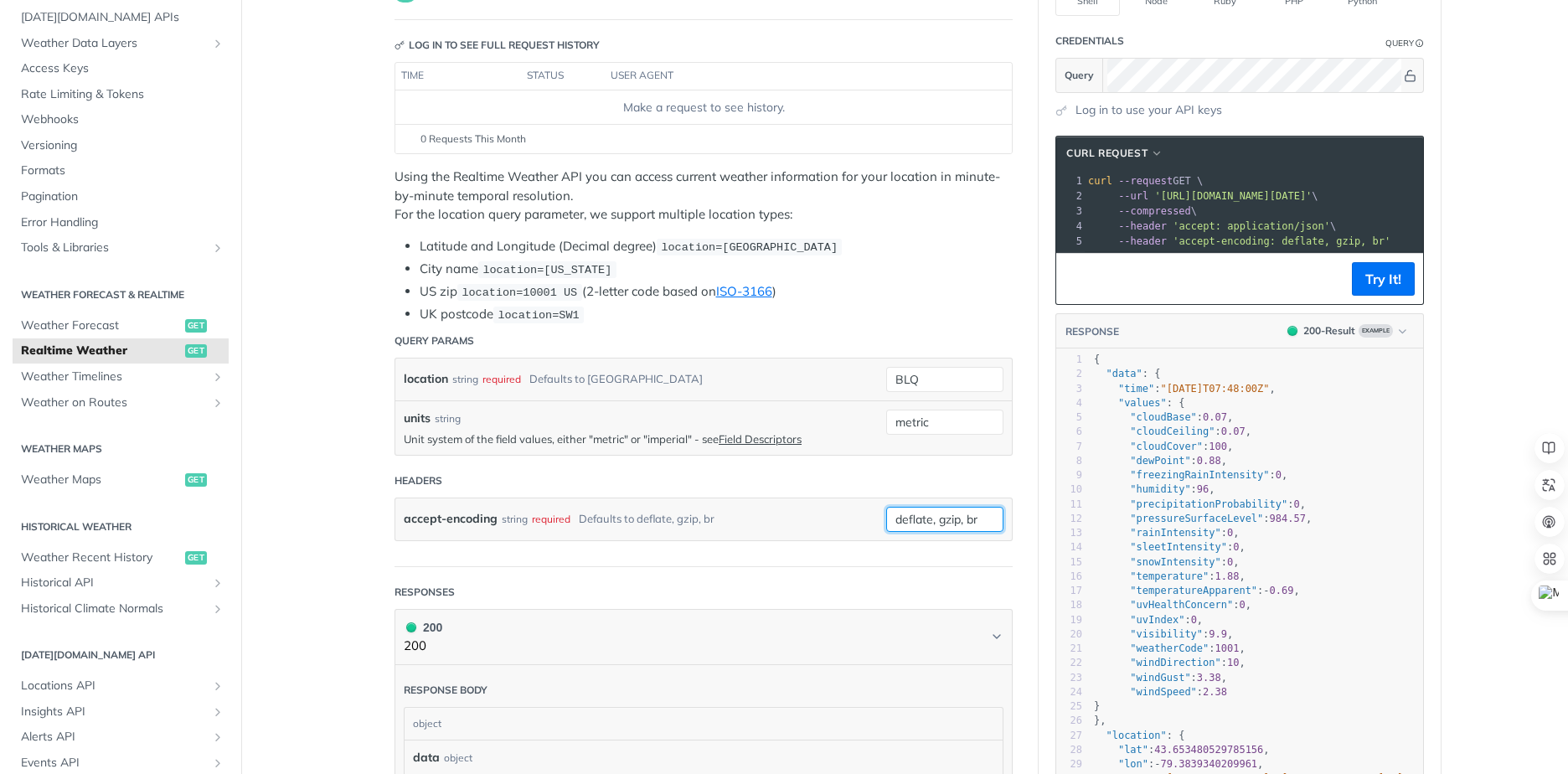
click at [910, 512] on input "deflate, gzip, br" at bounding box center [945, 518] width 117 height 25
click at [915, 609] on div "Use default value" at bounding box center [919, 609] width 166 height 26
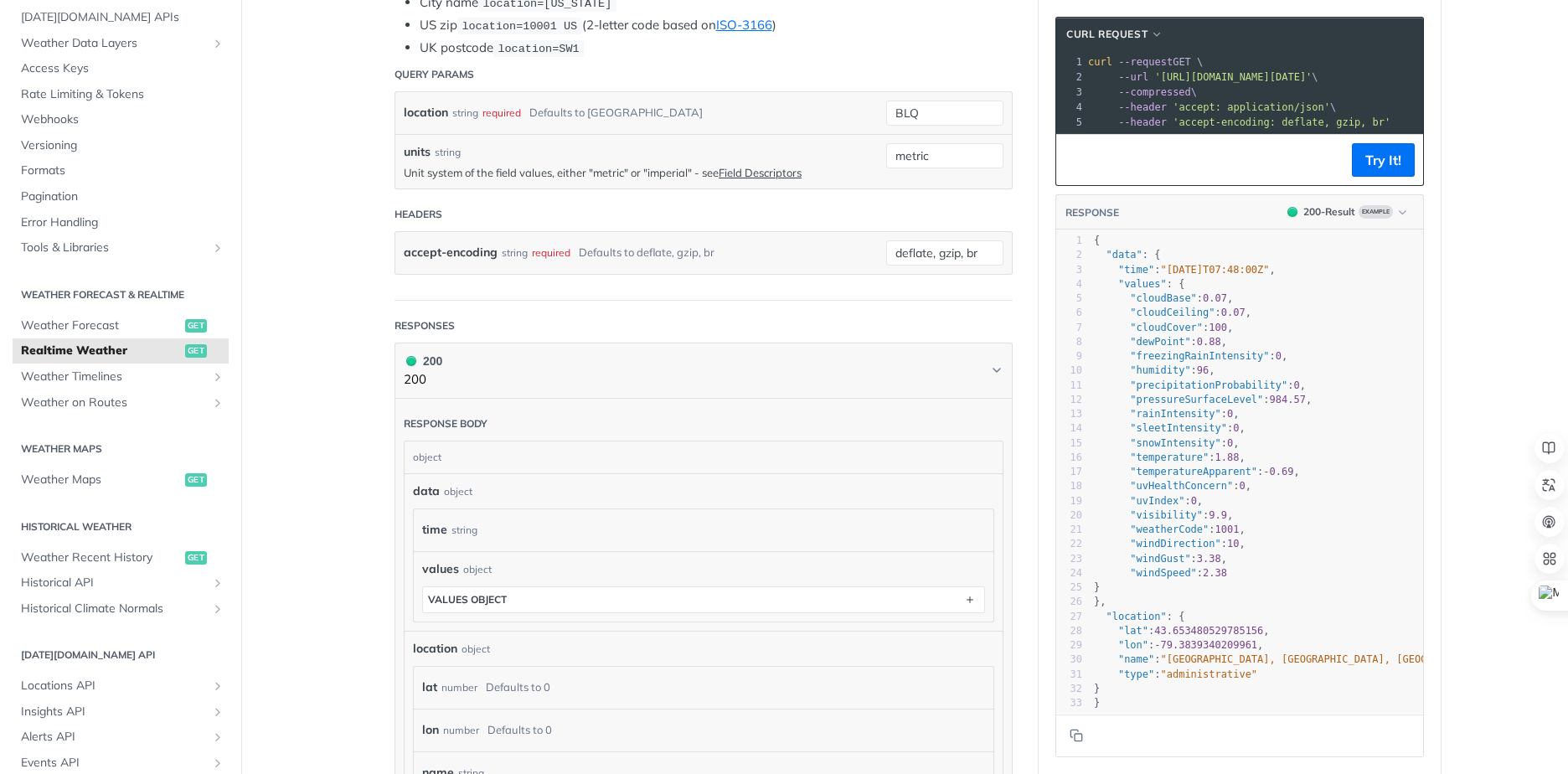
scroll to position [502, 0]
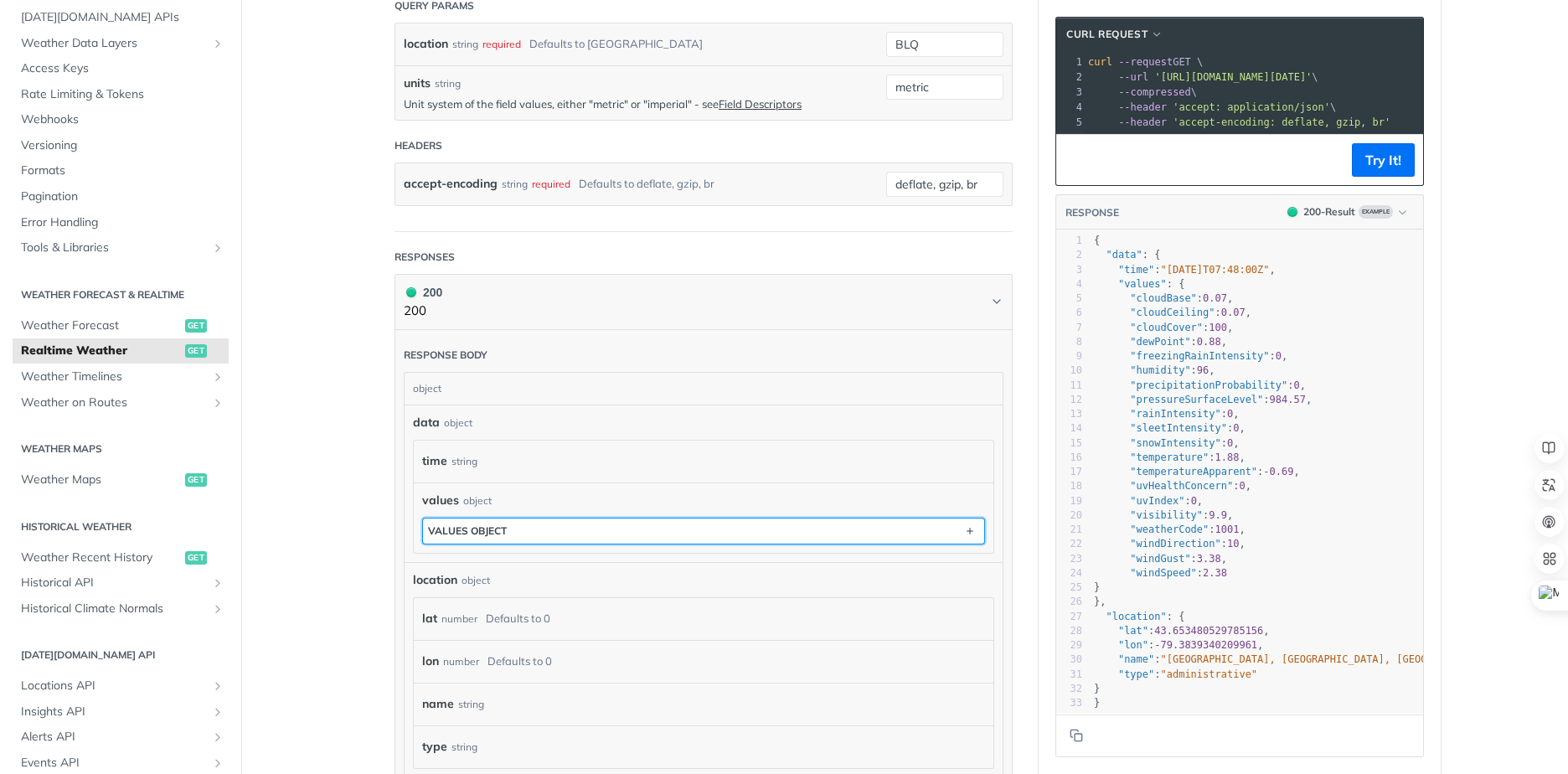
click at [889, 522] on button "values object" at bounding box center [704, 530] width 561 height 25
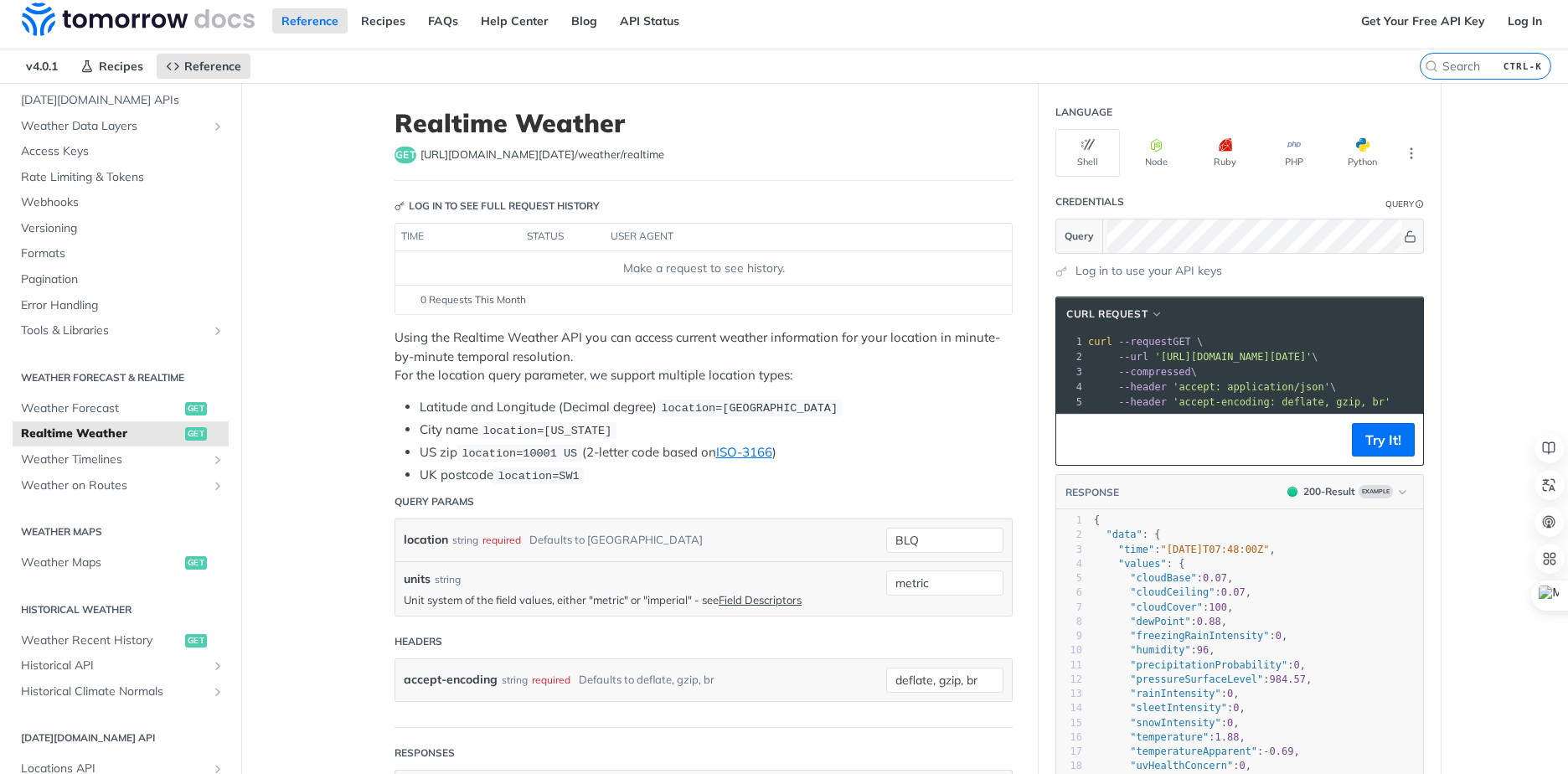
scroll to position [0, 0]
